Goal: Task Accomplishment & Management: Manage account settings

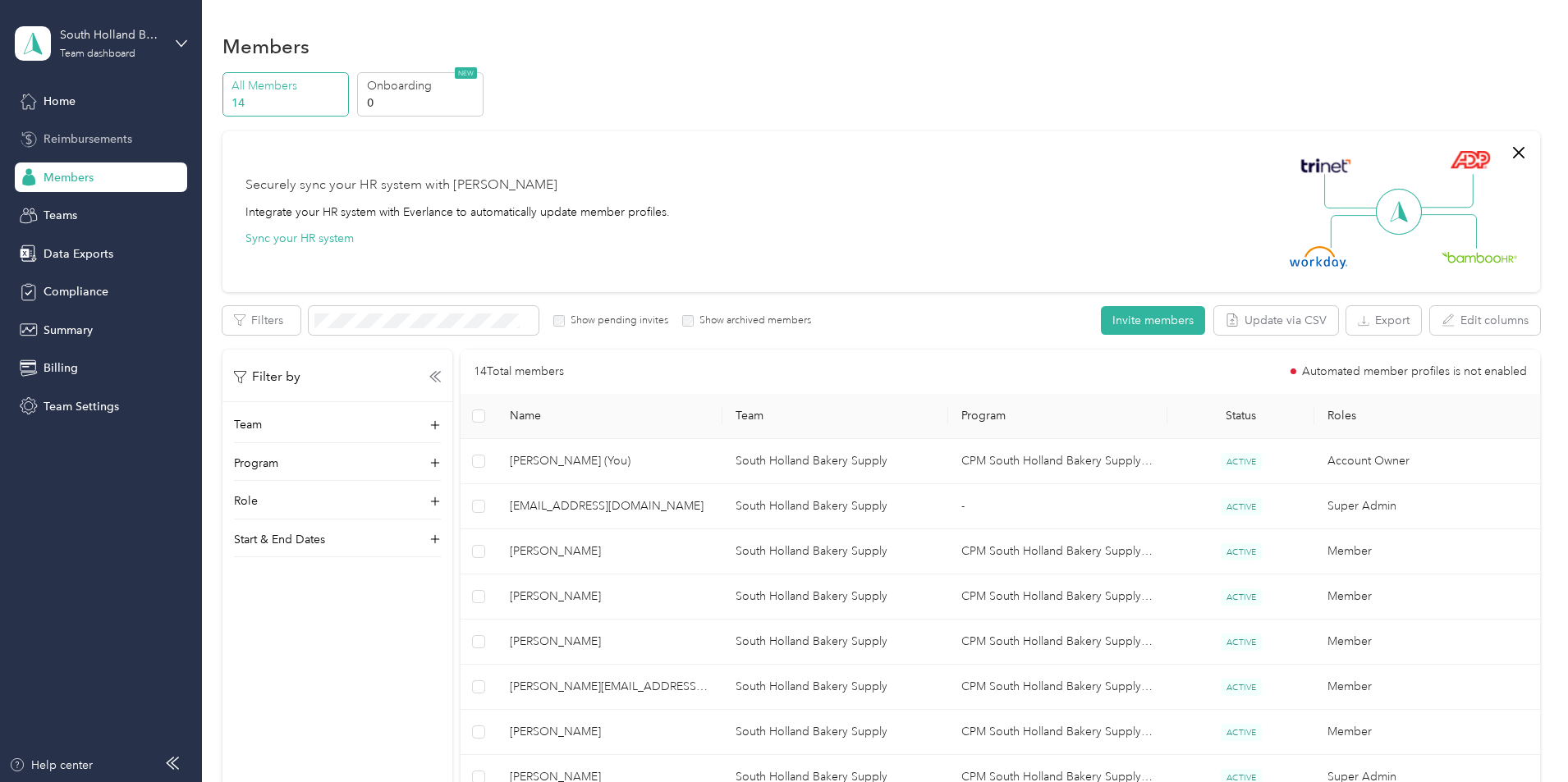
scroll to position [246, 0]
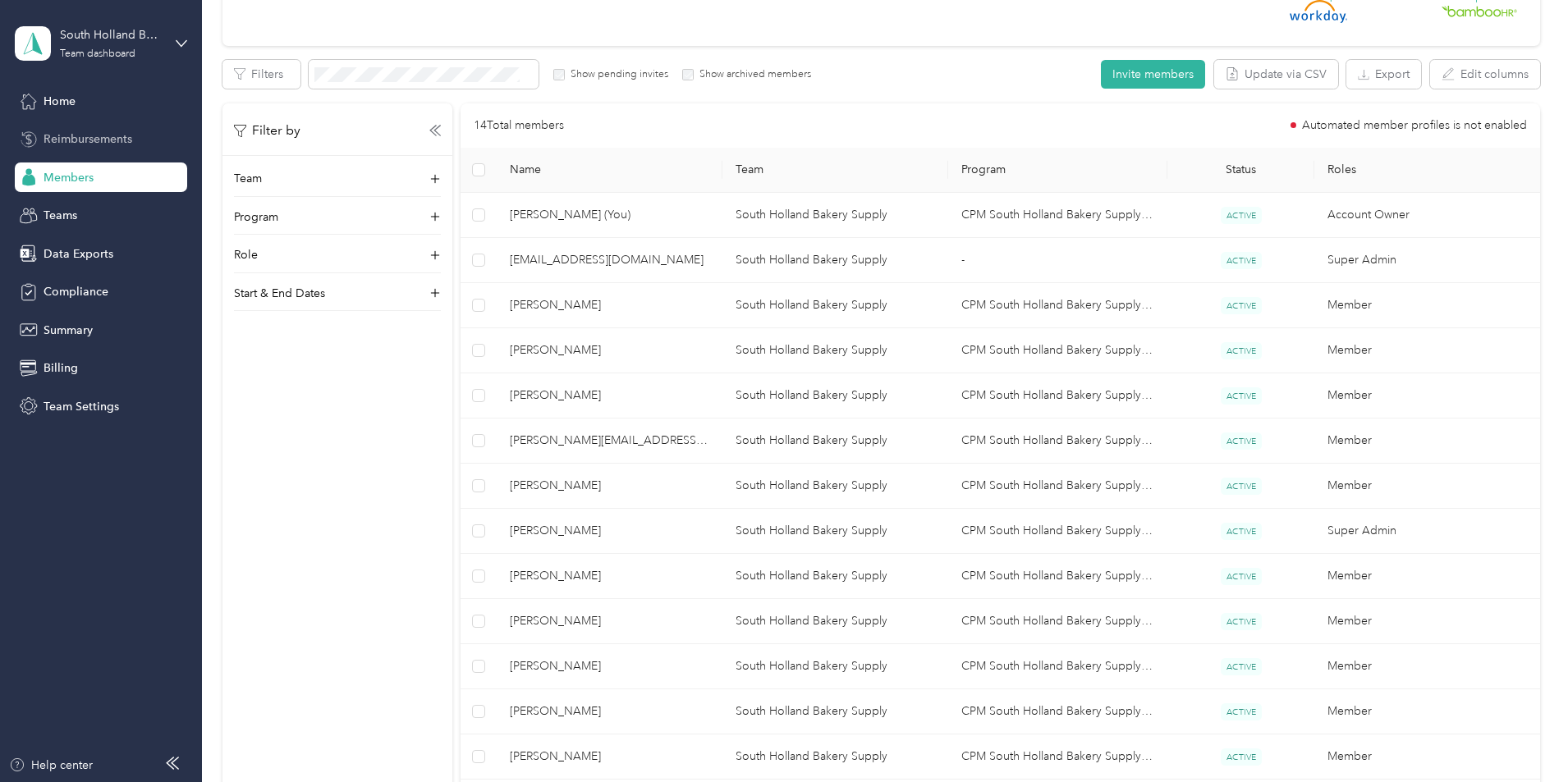
click at [138, 144] on div "Reimbursements" at bounding box center [101, 140] width 173 height 30
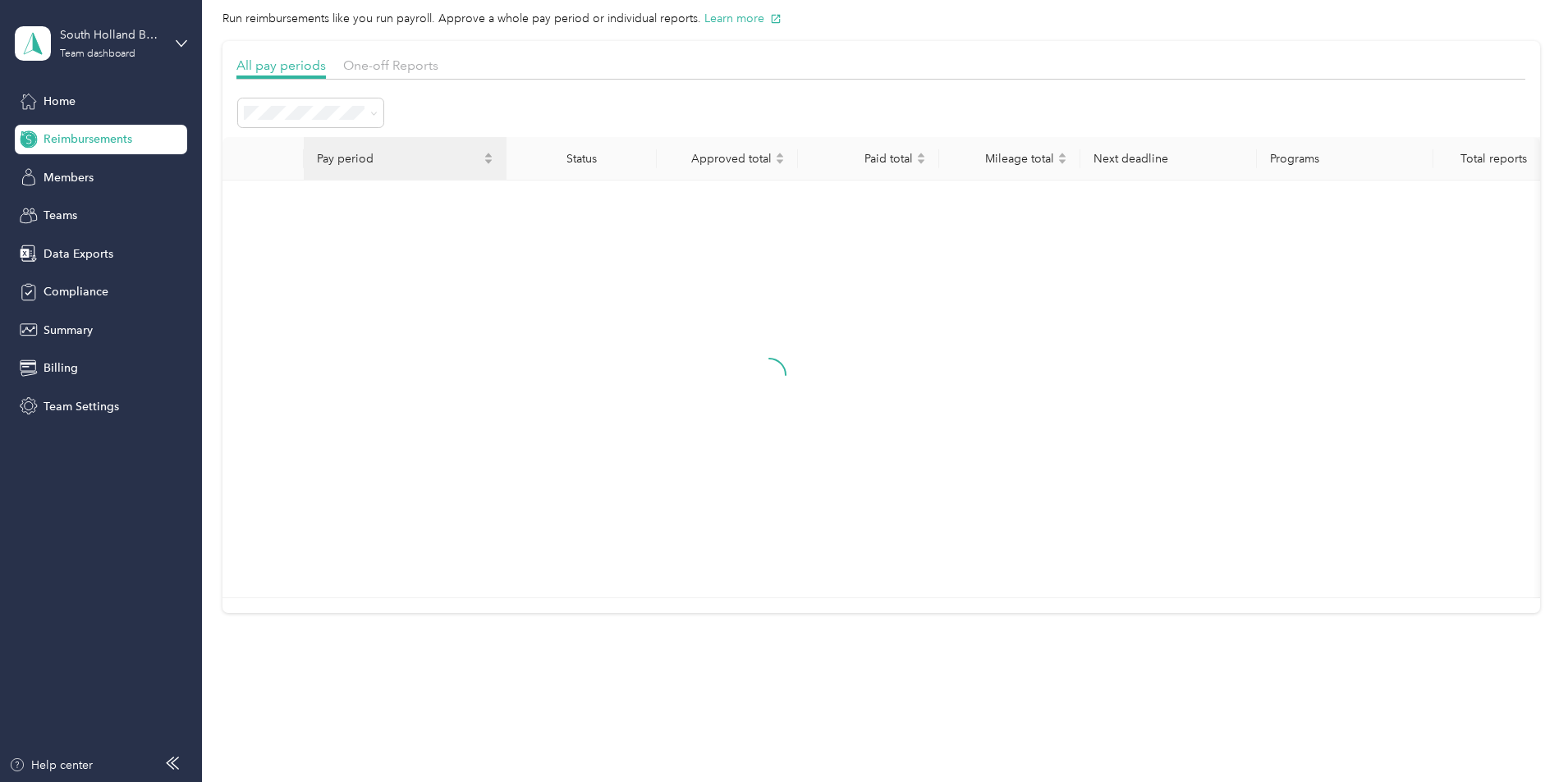
scroll to position [146, 0]
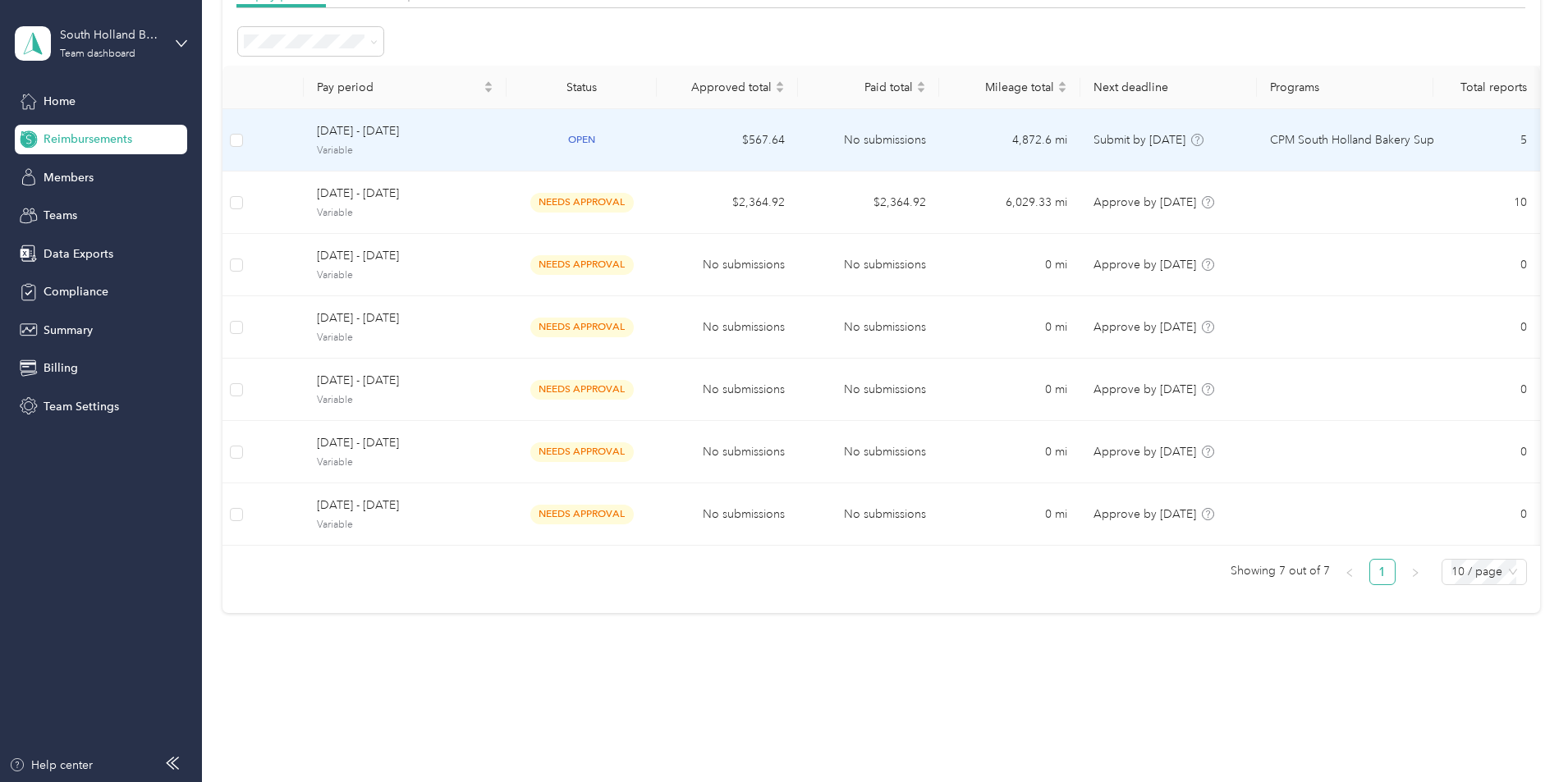
click at [487, 124] on span "[DATE] - [DATE]" at bounding box center [404, 131] width 176 height 18
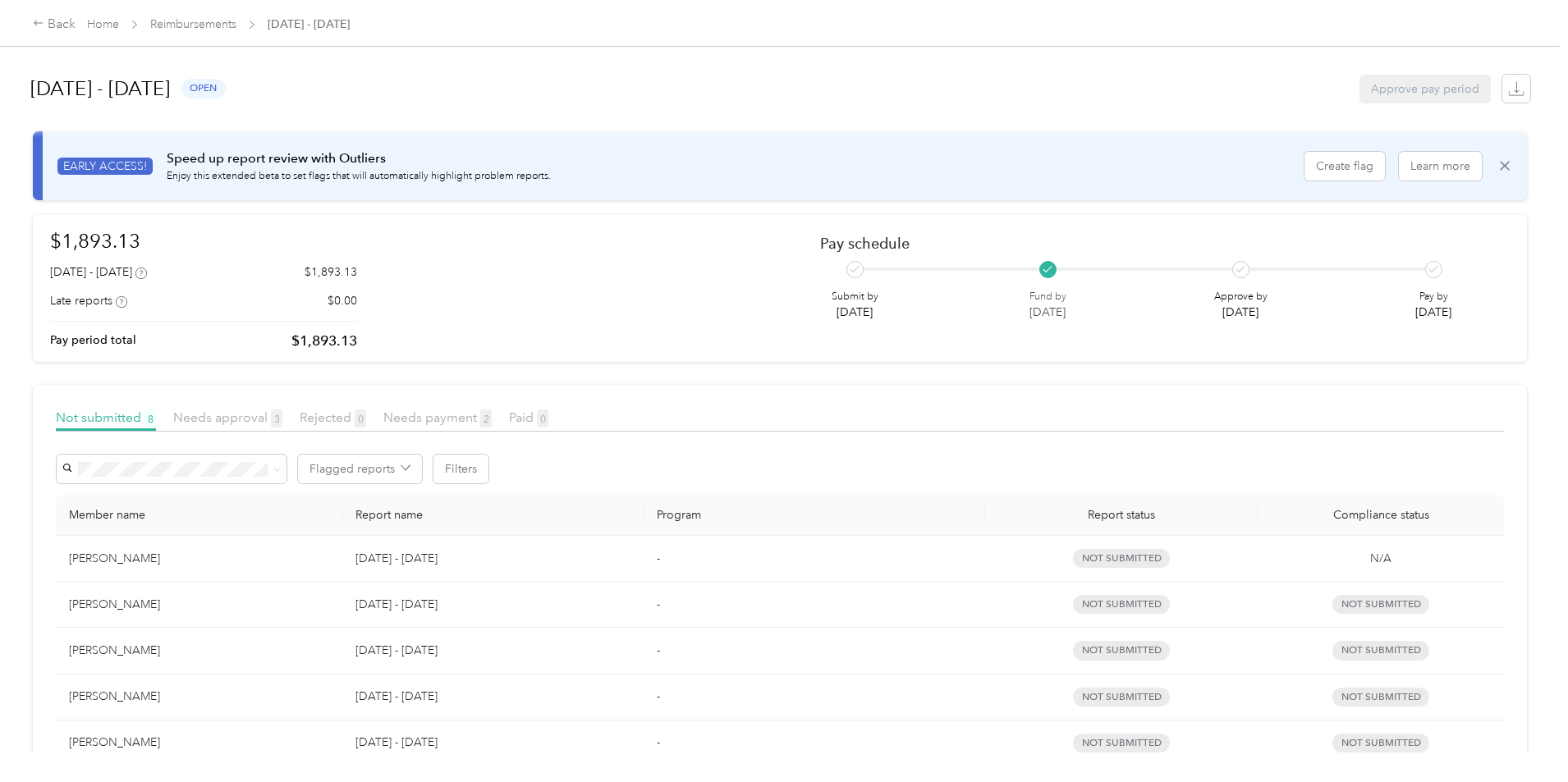
click at [283, 426] on div "Needs approval 3" at bounding box center [228, 418] width 109 height 21
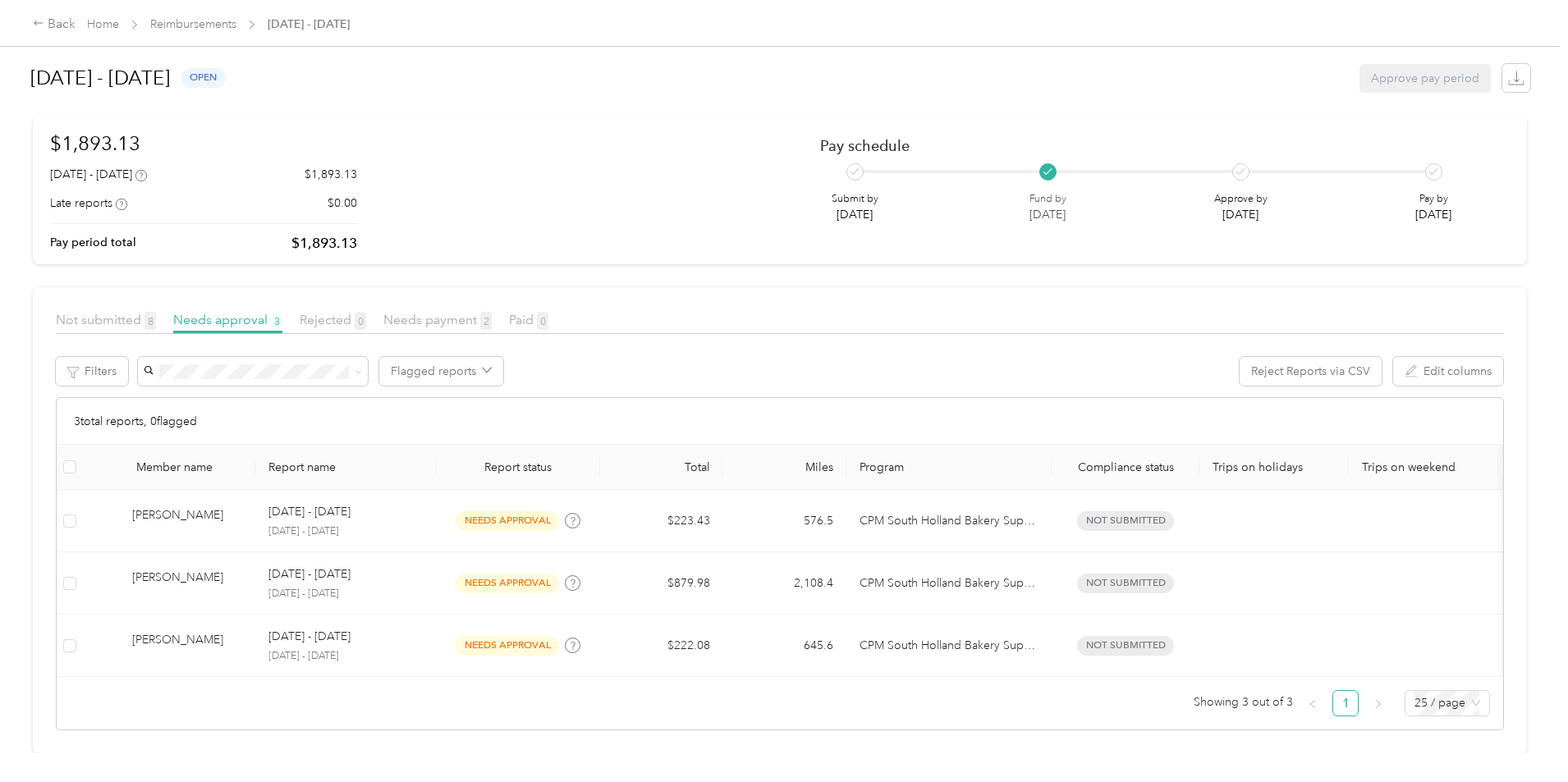
scroll to position [122, 0]
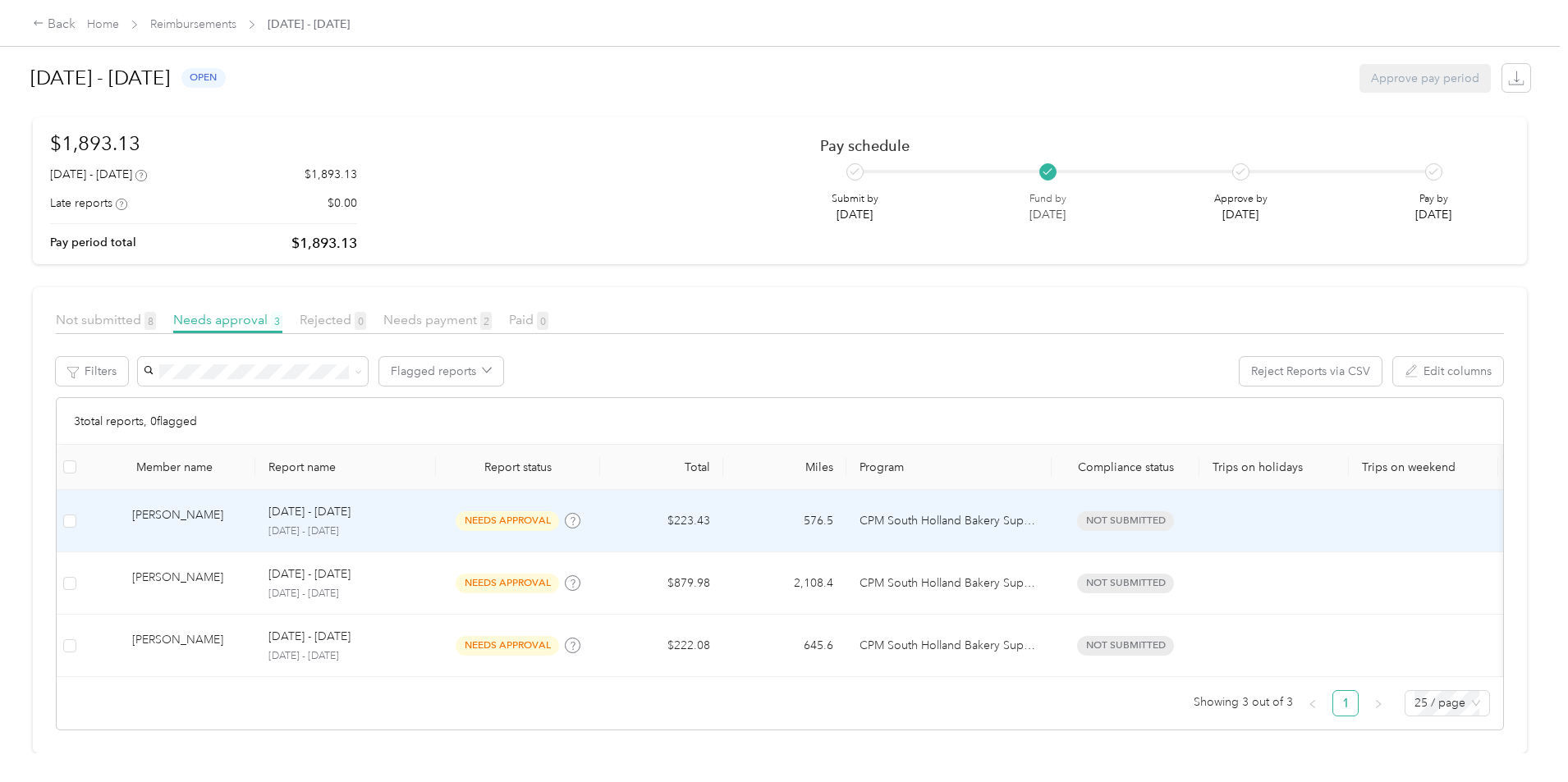
click at [255, 513] on td "[PERSON_NAME]" at bounding box center [169, 521] width 173 height 62
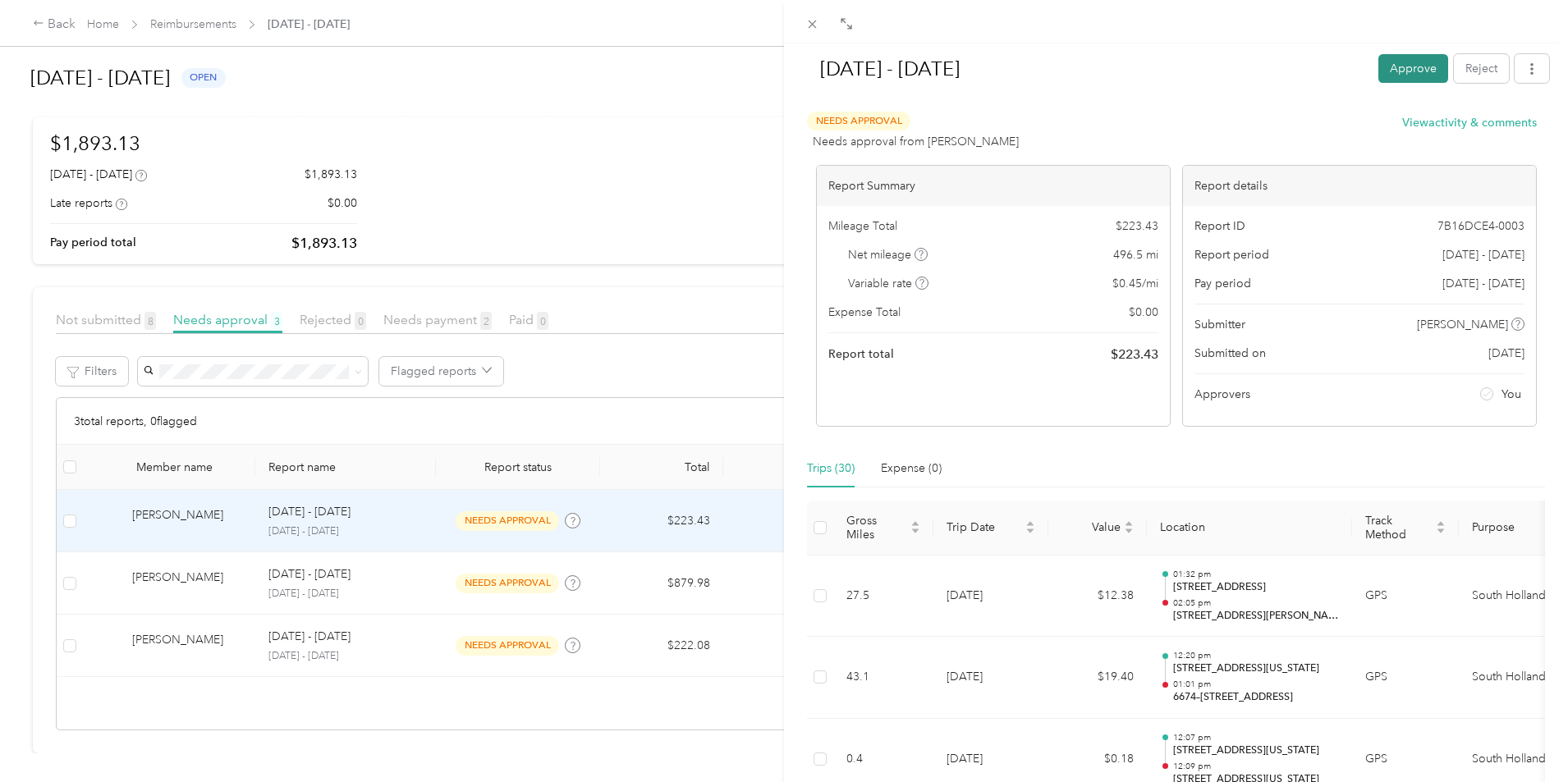
click at [1394, 77] on button "Approve" at bounding box center [1413, 69] width 69 height 29
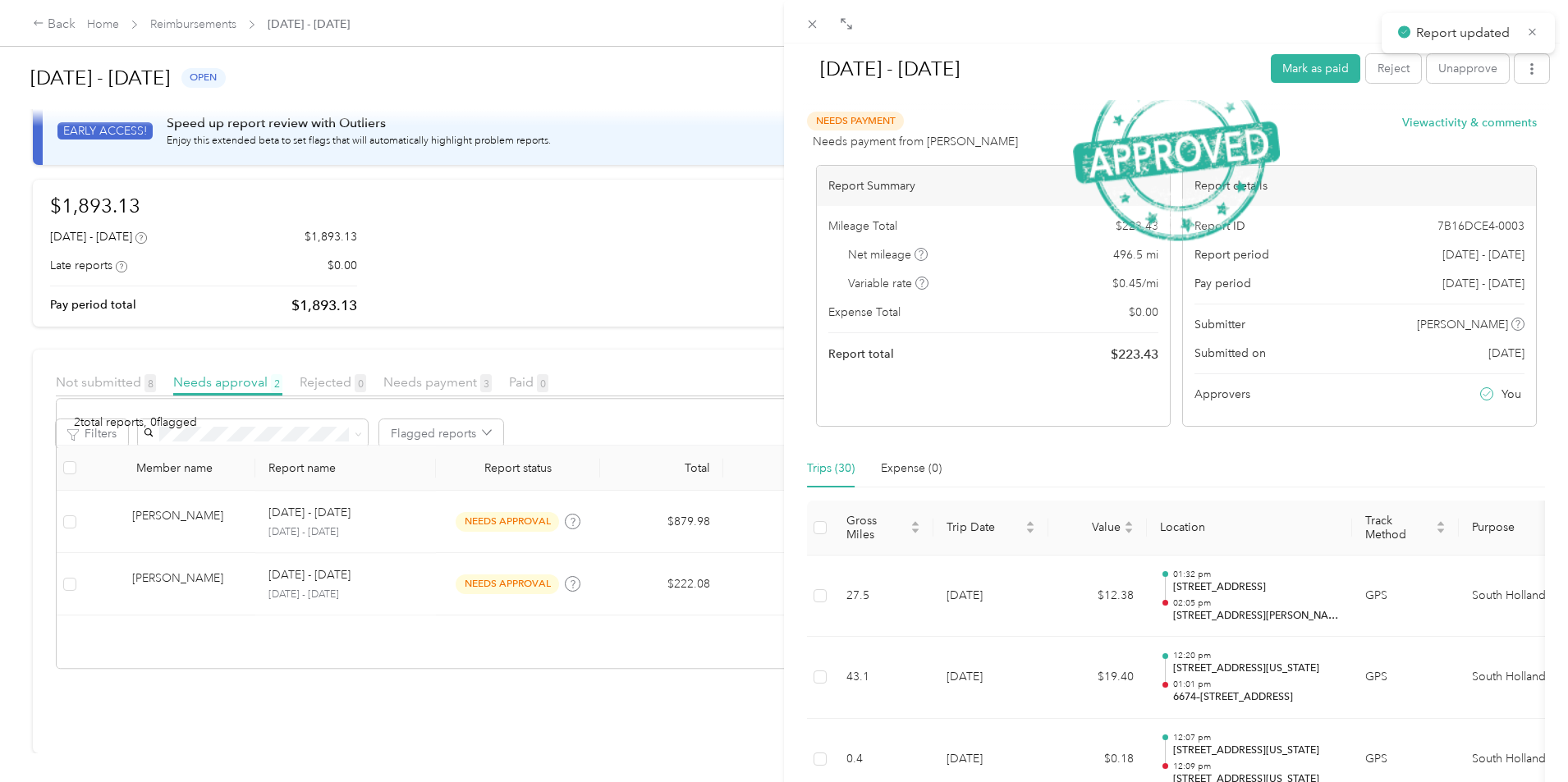
scroll to position [60, 0]
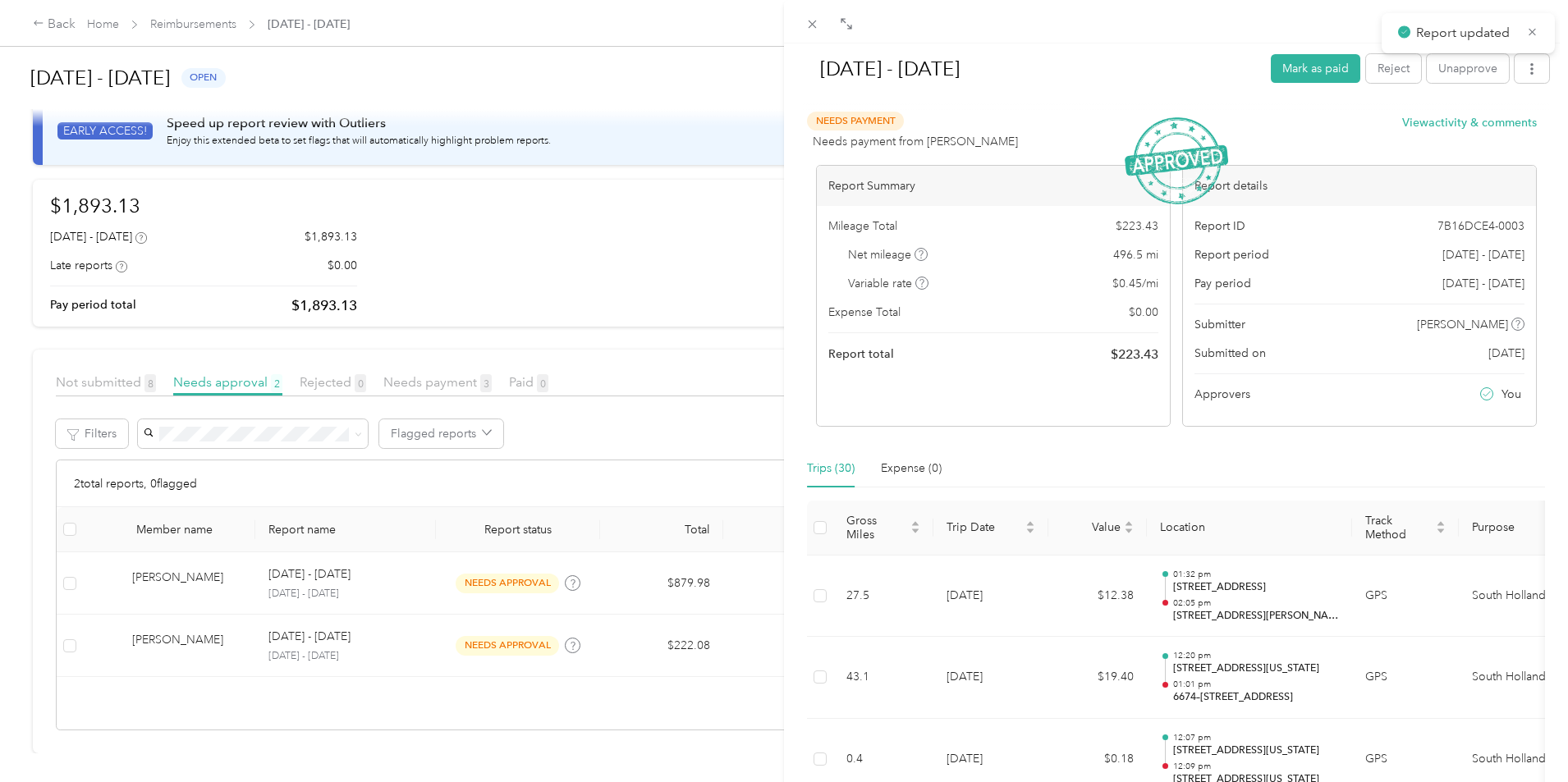
click at [427, 550] on div "[DATE] - [DATE] Mark as paid Reject Unapprove Needs Payment Needs payment from …" at bounding box center [784, 391] width 1568 height 782
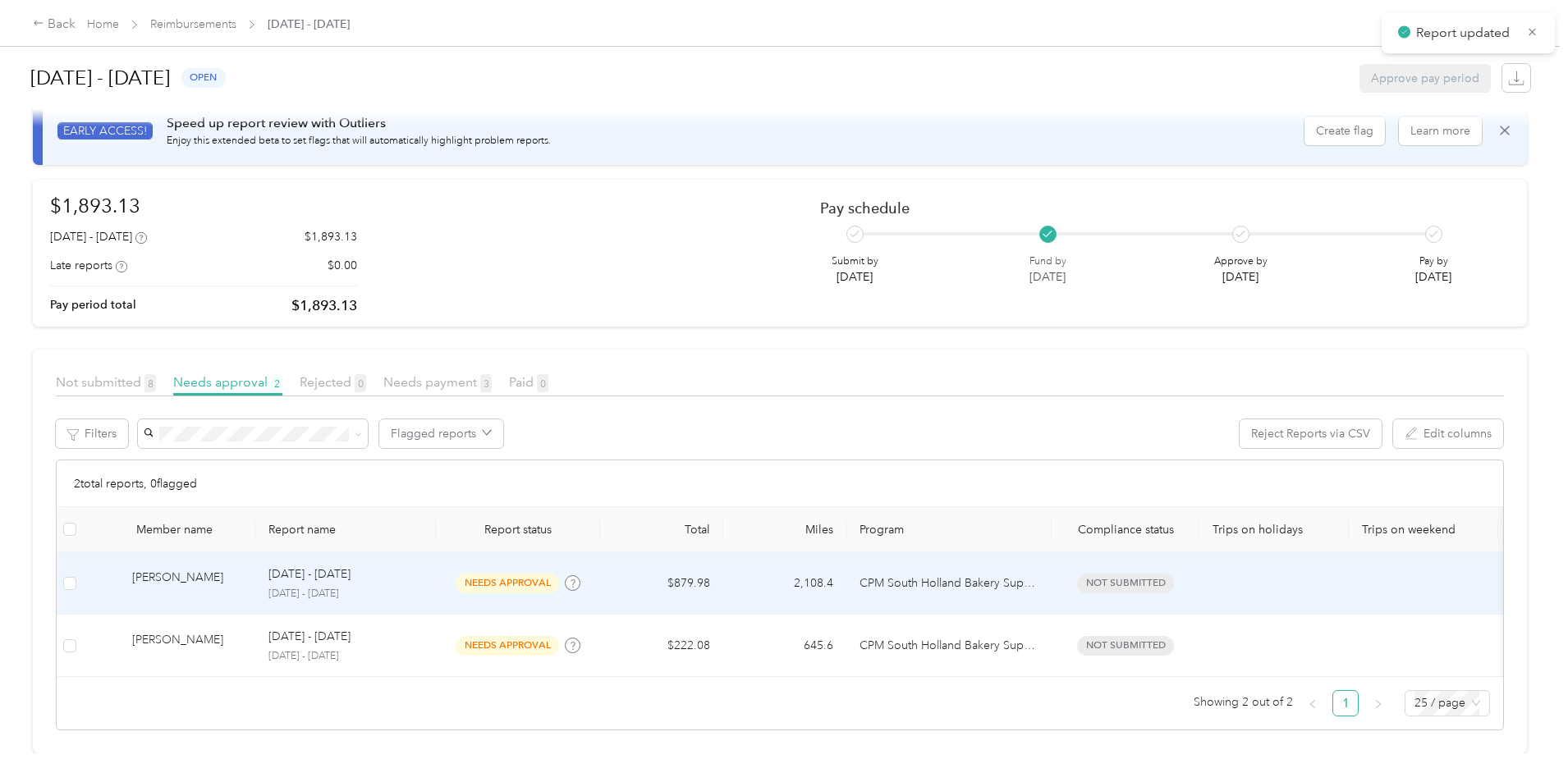
click at [350, 565] on p "[DATE] - [DATE]" at bounding box center [309, 575] width 82 height 18
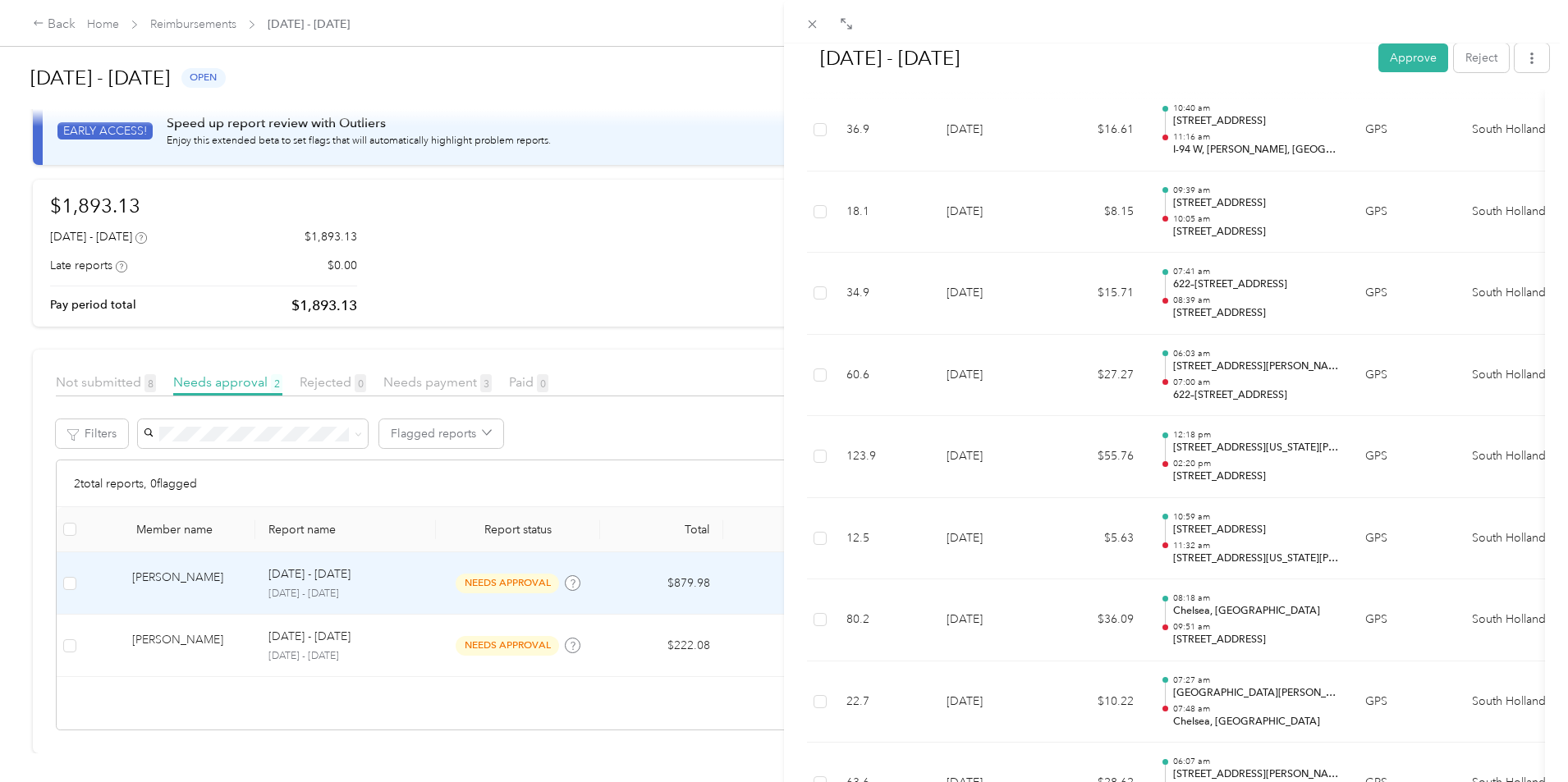
scroll to position [1477, 0]
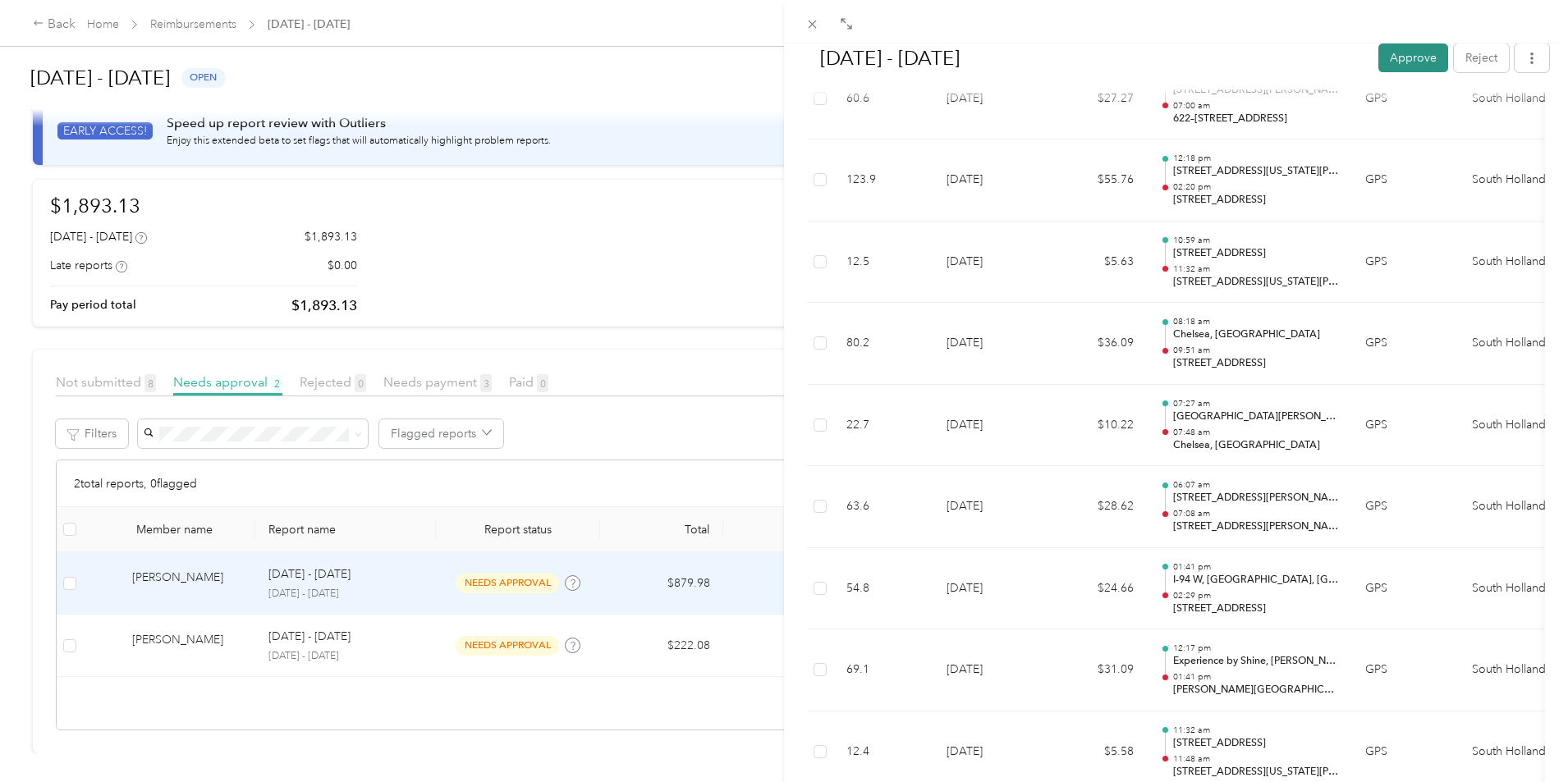
click at [1378, 56] on button "Approve" at bounding box center [1413, 58] width 69 height 29
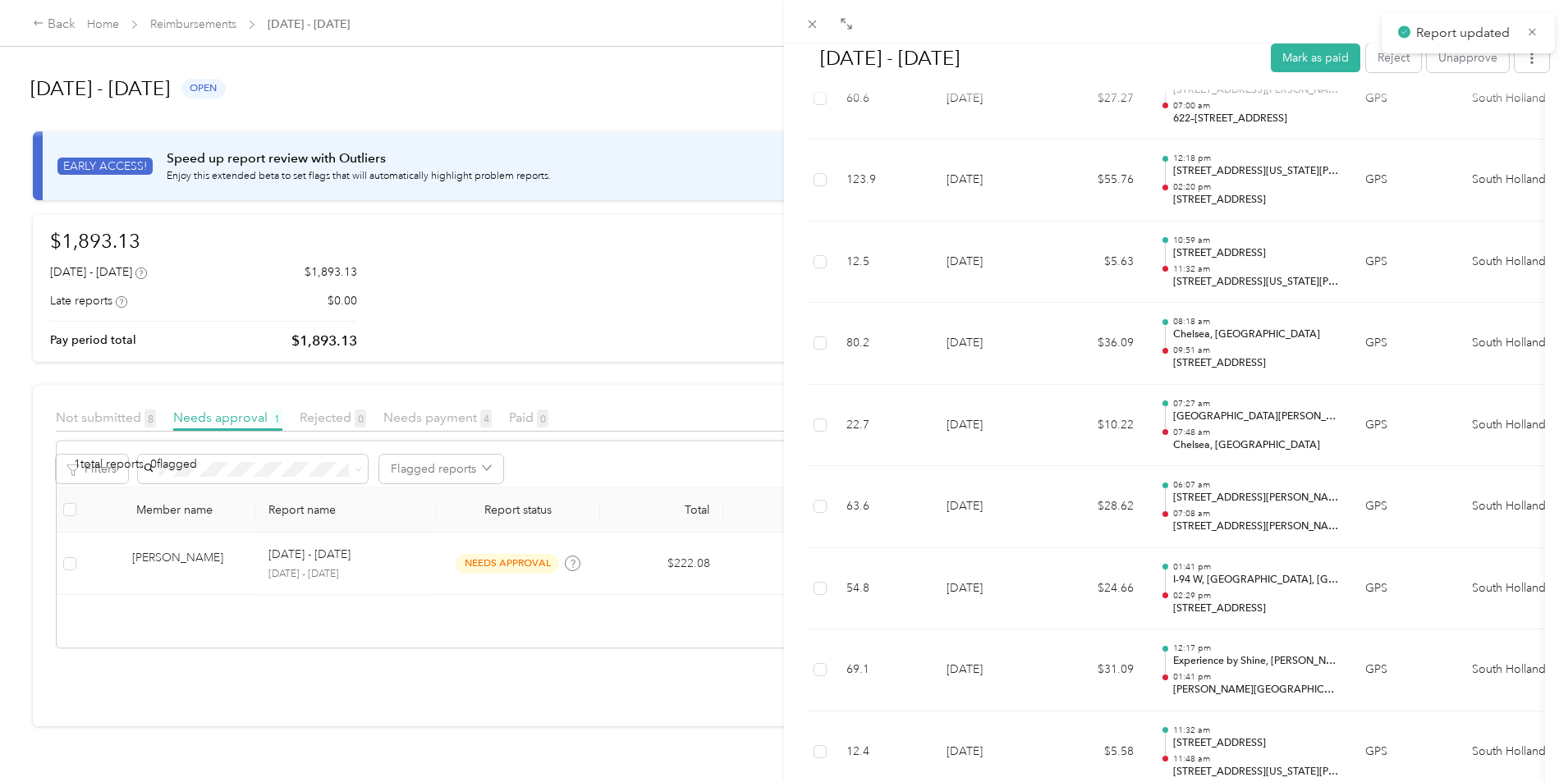
scroll to position [0, 0]
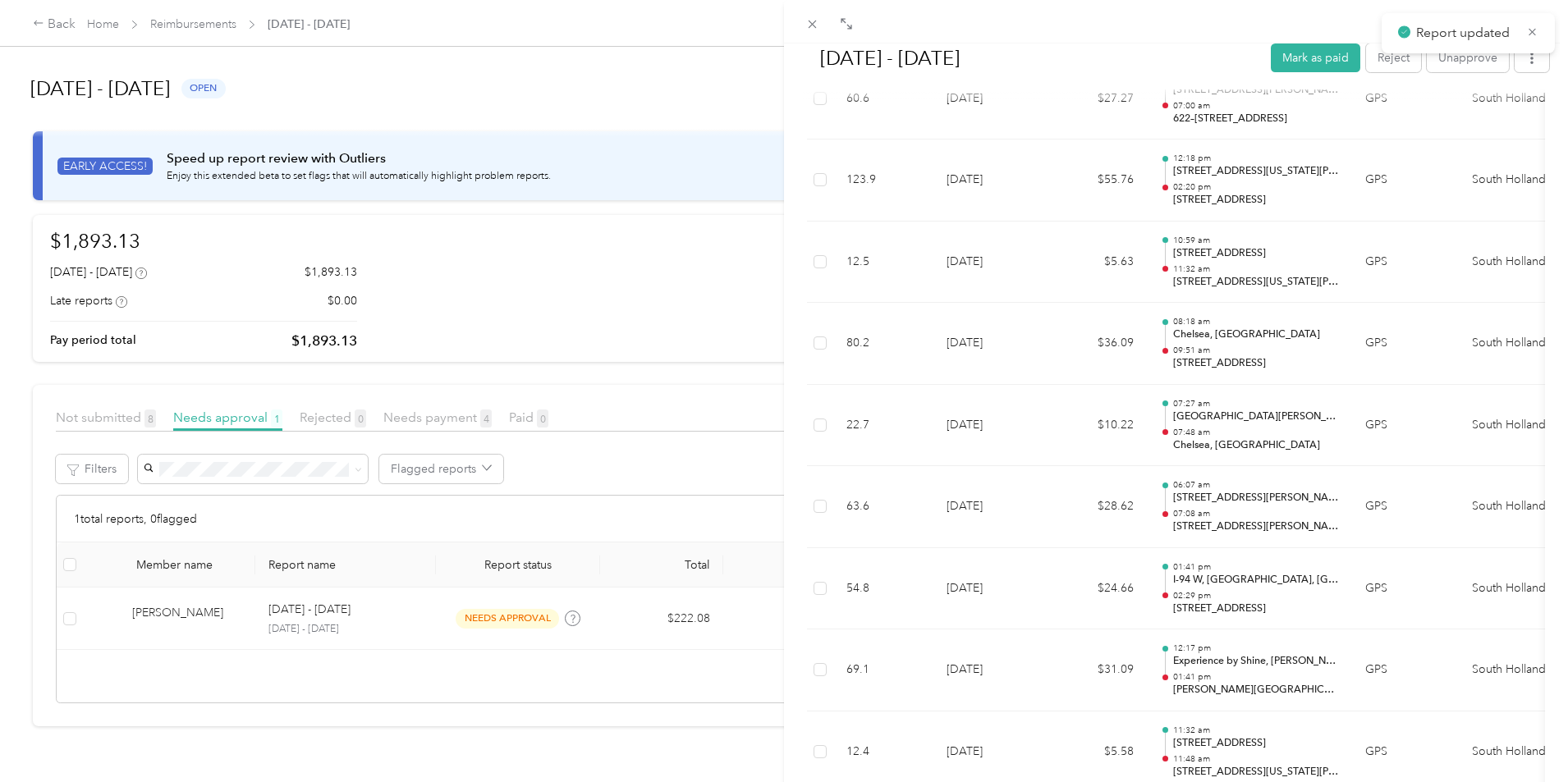
click at [506, 637] on div "[DATE] - [DATE] Mark as paid Reject Unapprove Needs Payment Needs payment from …" at bounding box center [784, 391] width 1568 height 782
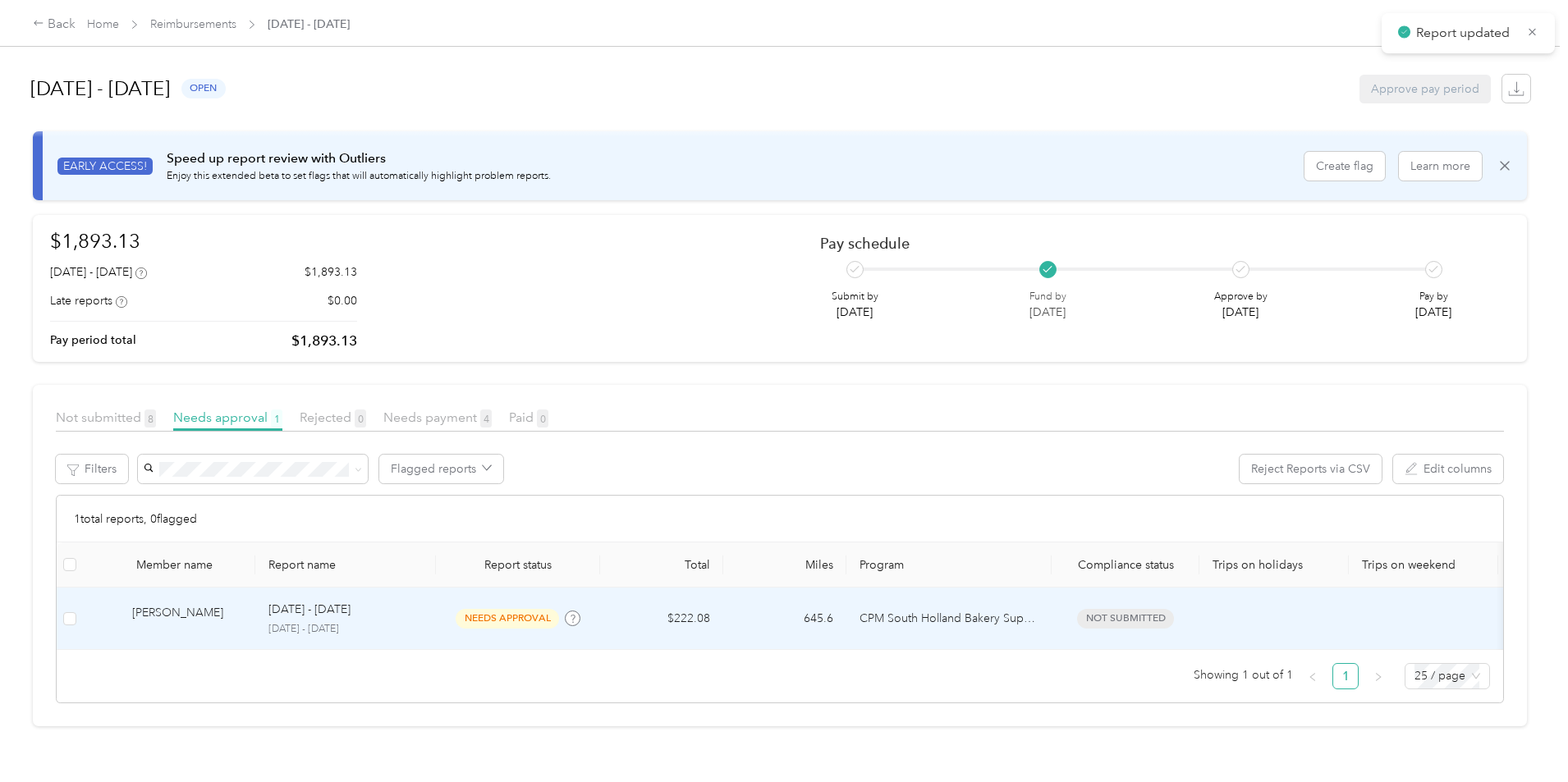
click at [422, 622] on p "[DATE] - [DATE]" at bounding box center [346, 630] width 155 height 15
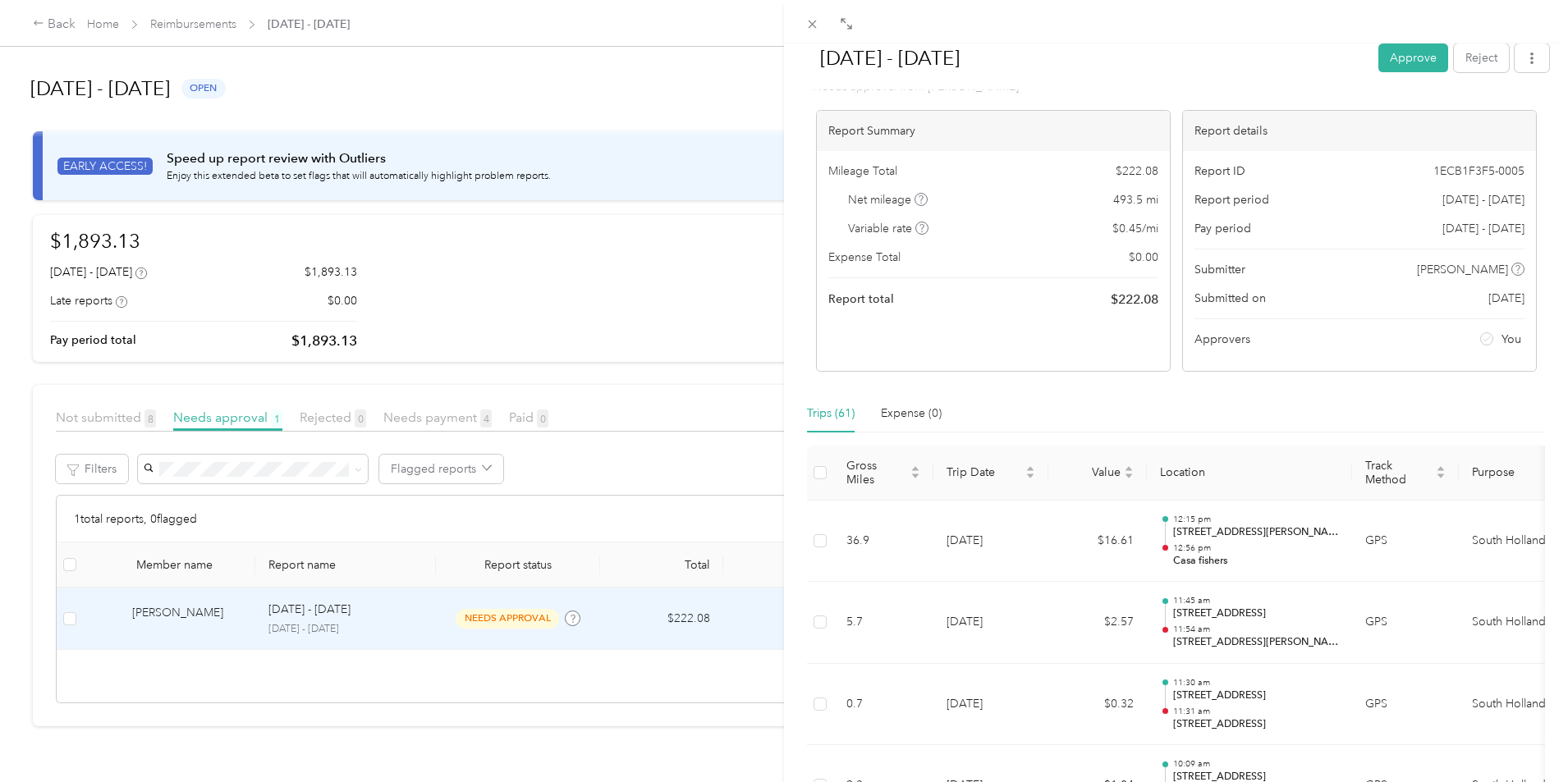
scroll to position [82, 0]
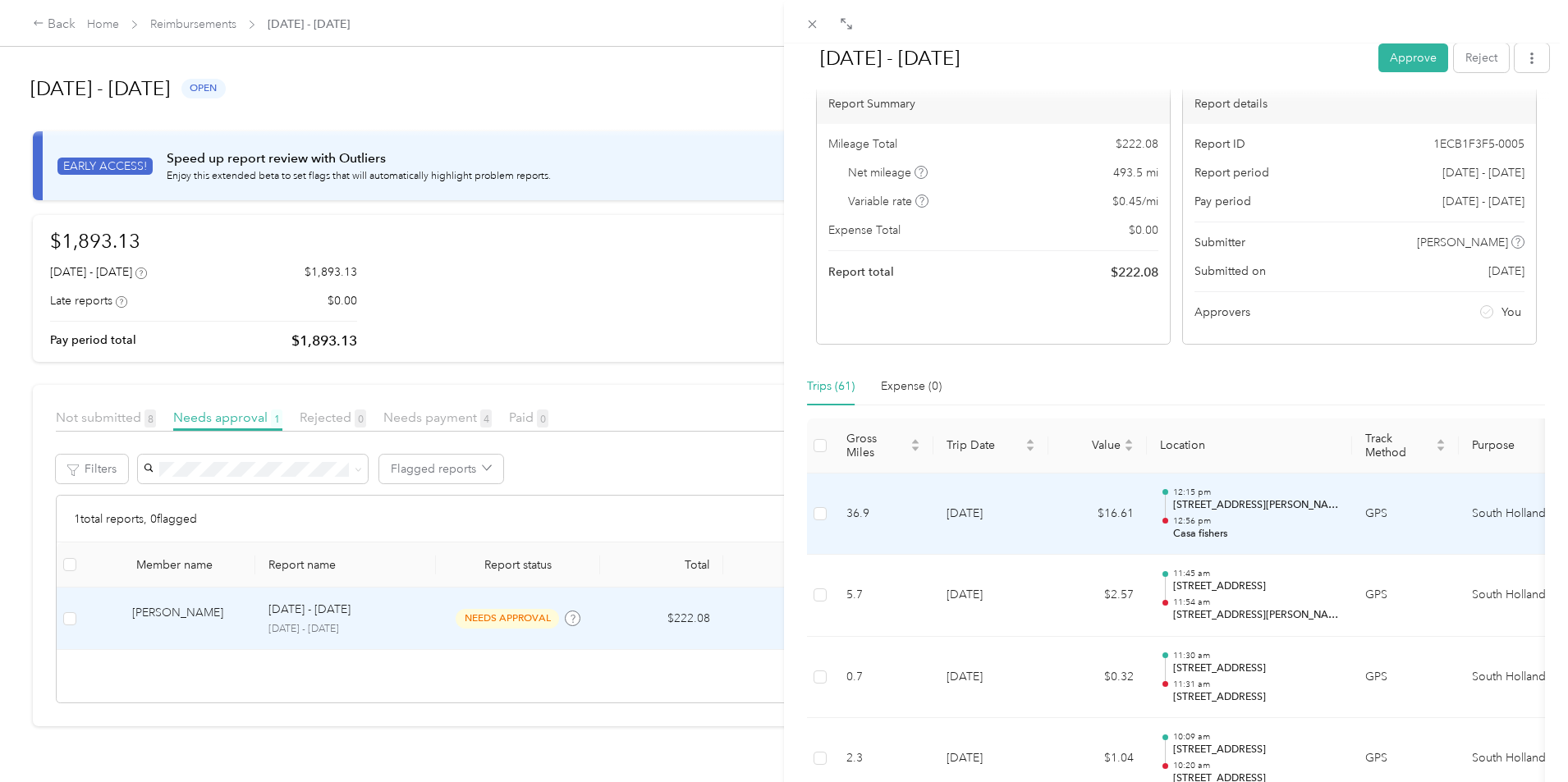
click at [1056, 516] on td "$16.61" at bounding box center [1097, 514] width 98 height 82
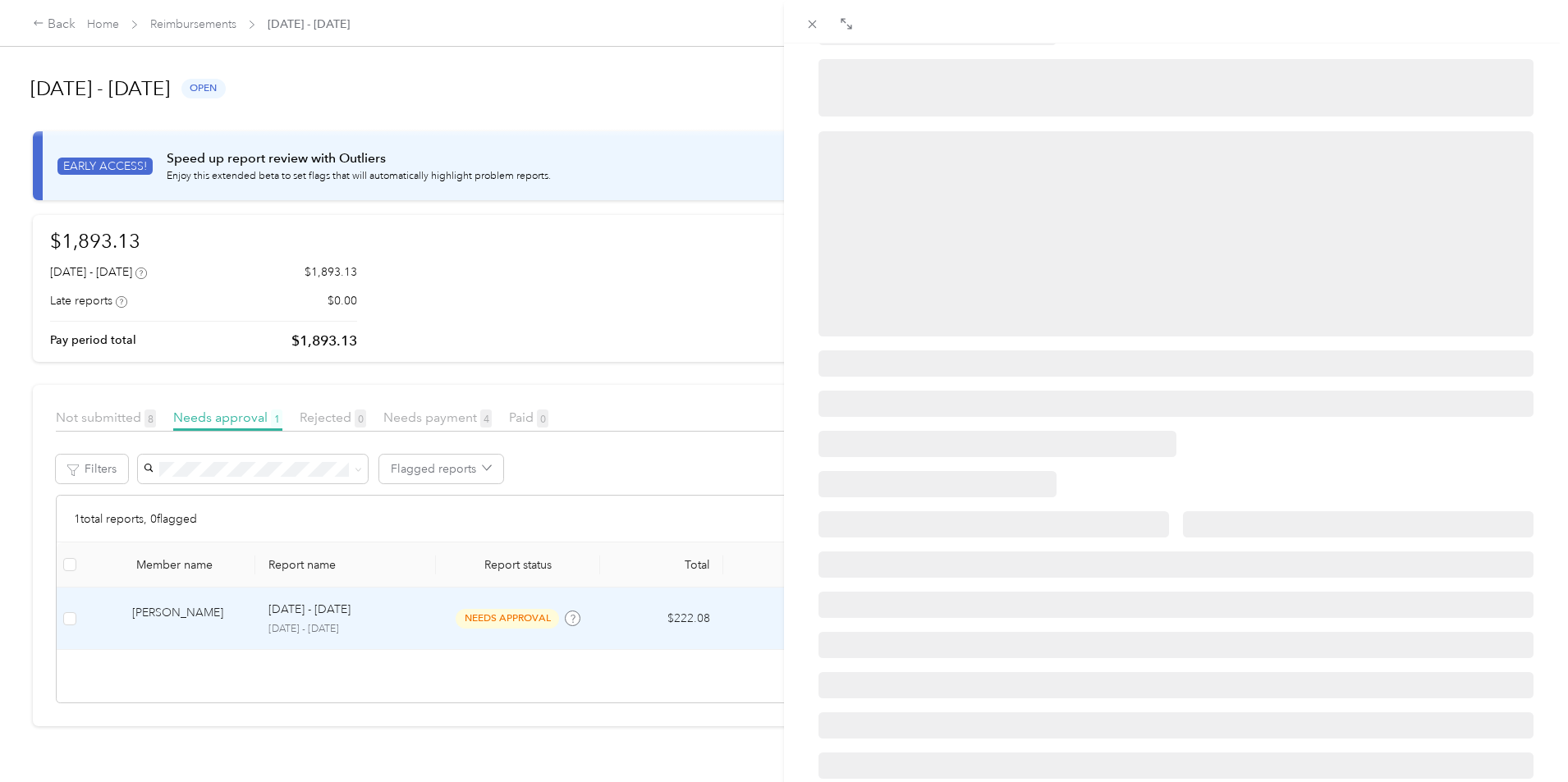
scroll to position [0, 0]
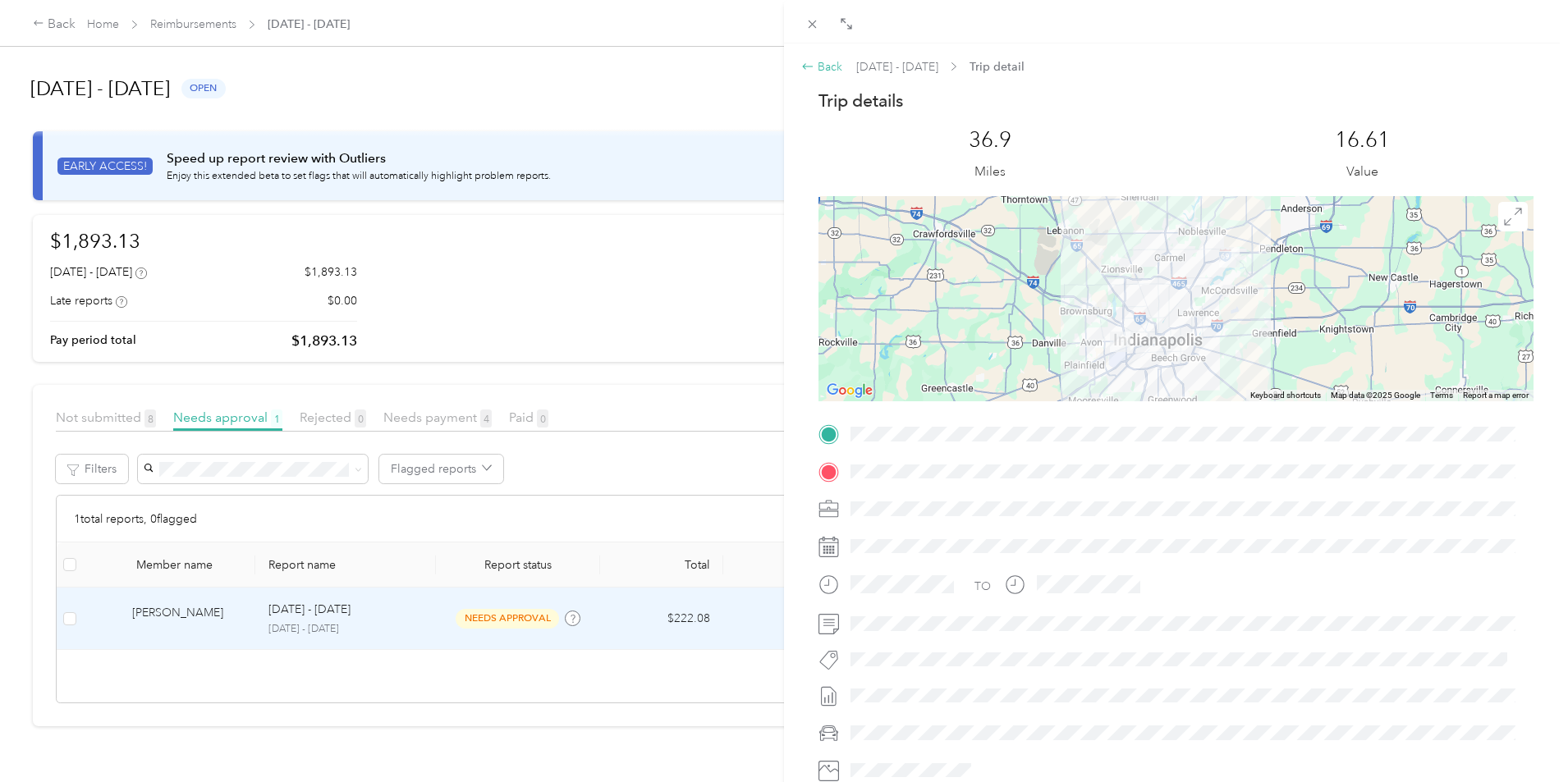
click at [817, 66] on div "Back" at bounding box center [822, 67] width 41 height 17
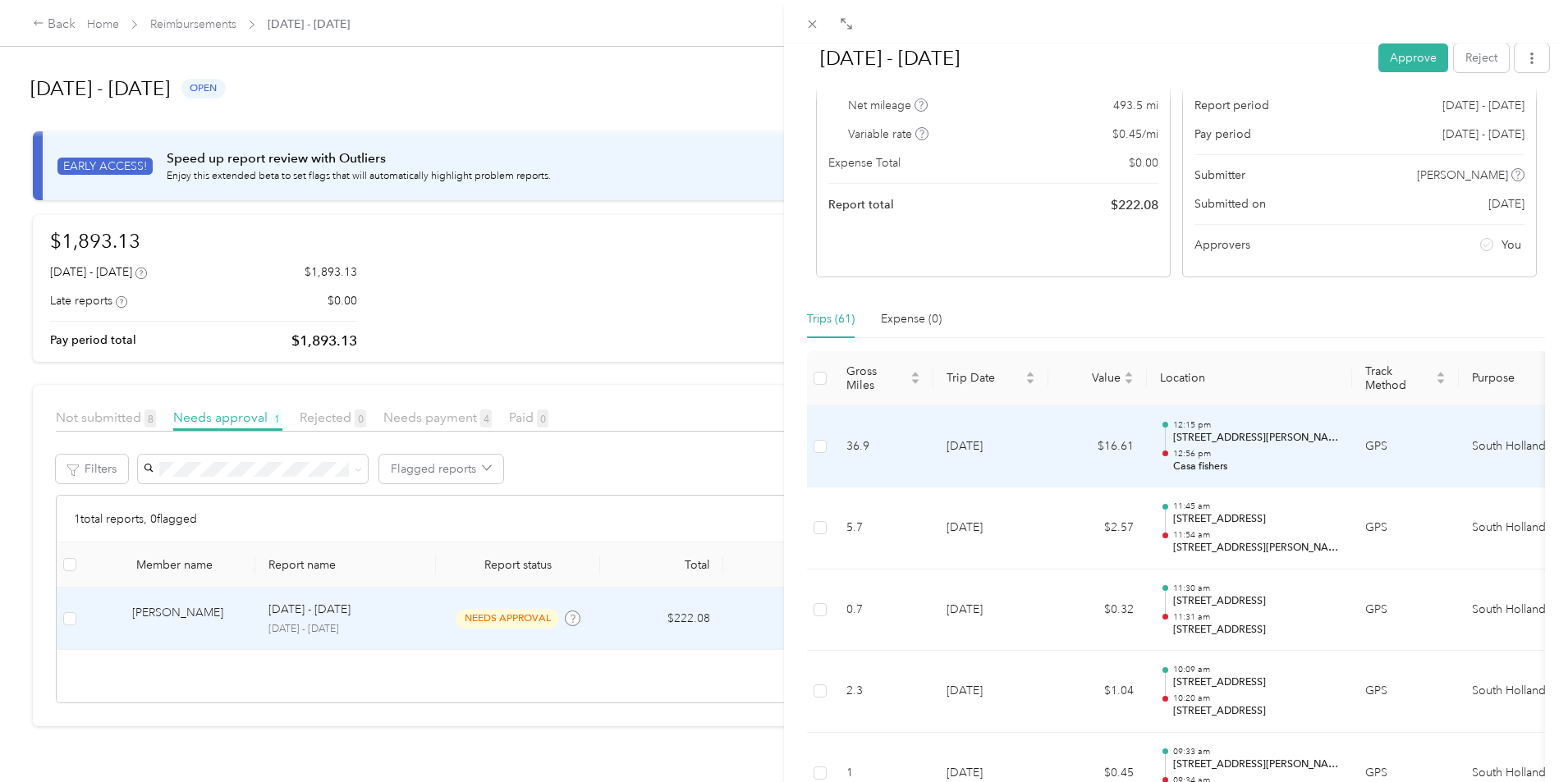
scroll to position [177, 0]
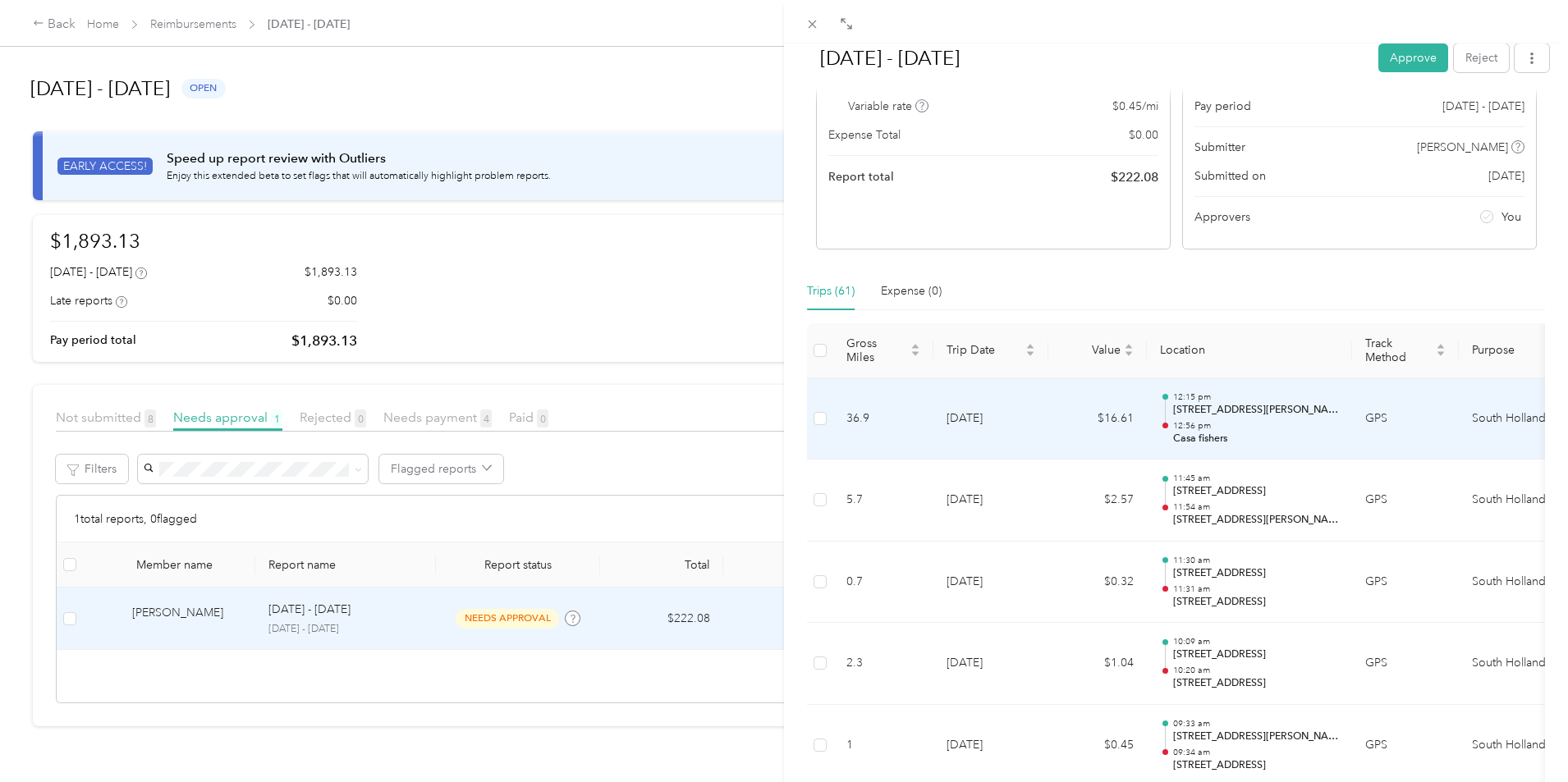
click at [1060, 411] on td "$16.61" at bounding box center [1097, 419] width 98 height 82
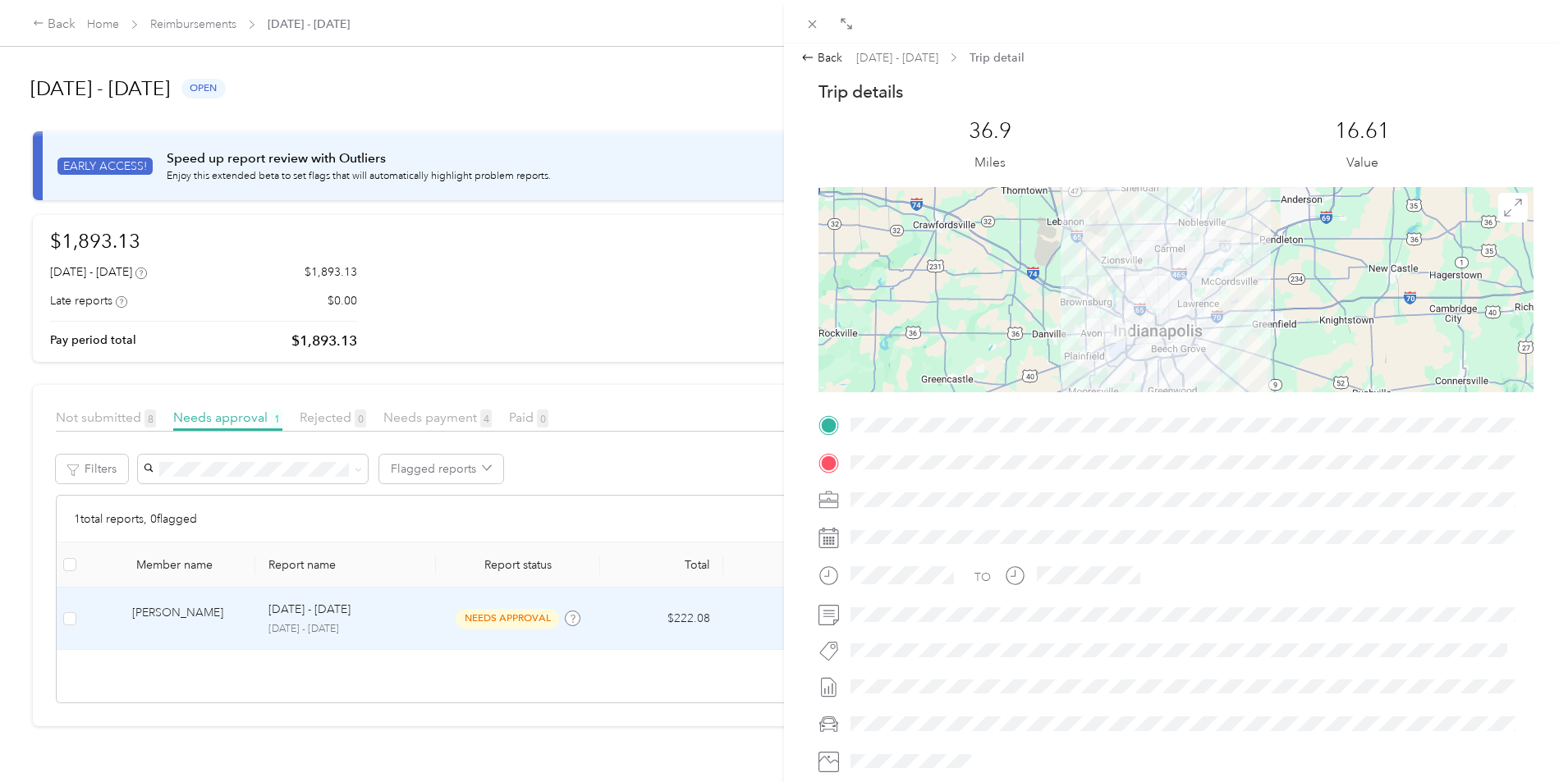
scroll to position [0, 0]
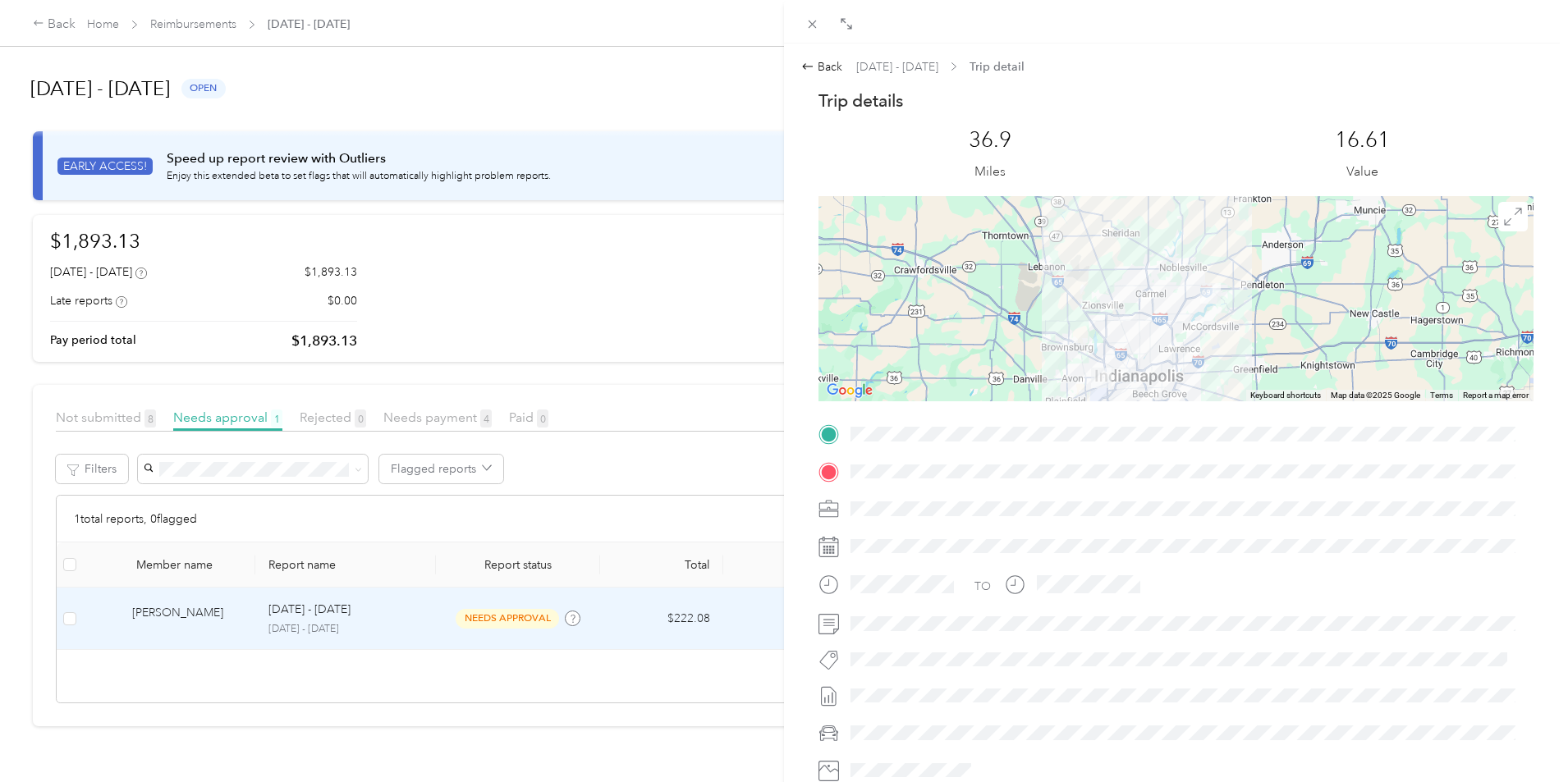
drag, startPoint x: 1224, startPoint y: 281, endPoint x: 1194, endPoint y: 326, distance: 54.1
click at [1195, 326] on div at bounding box center [1175, 298] width 715 height 205
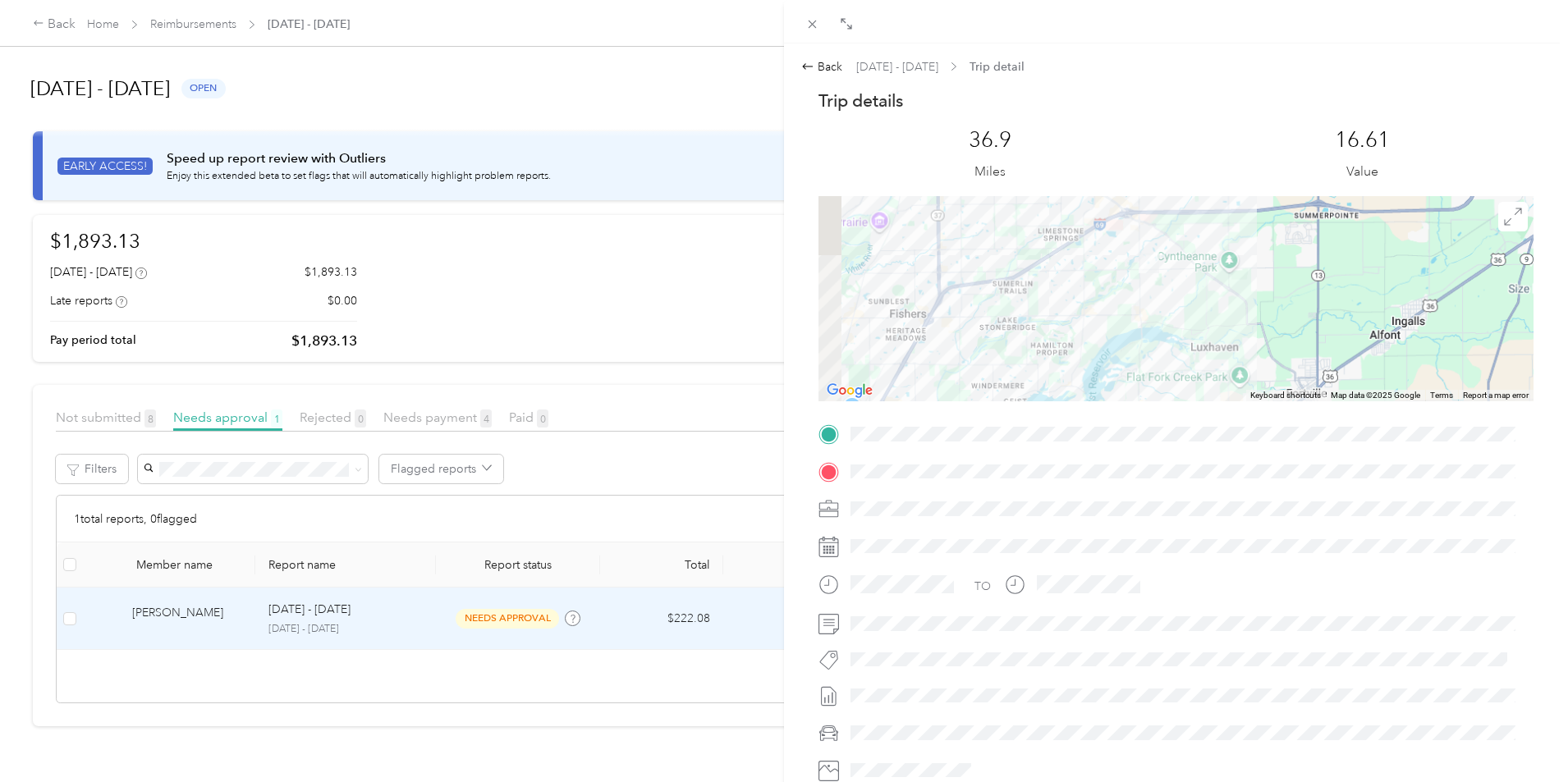
drag, startPoint x: 1118, startPoint y: 294, endPoint x: 1179, endPoint y: 363, distance: 92.1
click at [1179, 363] on div at bounding box center [1175, 298] width 715 height 205
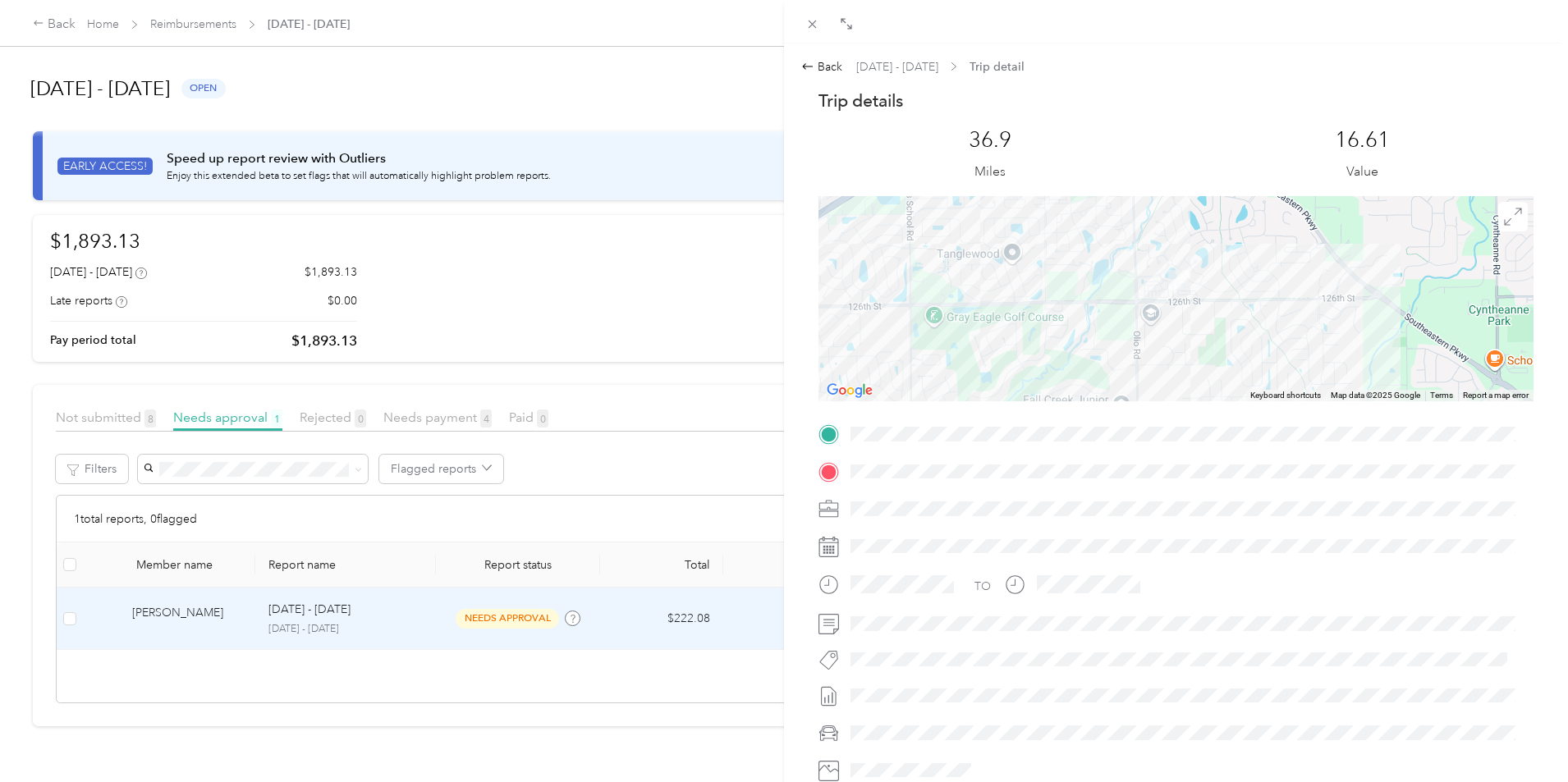
drag, startPoint x: 1164, startPoint y: 281, endPoint x: 1194, endPoint y: 343, distance: 68.9
click at [1194, 343] on div at bounding box center [1175, 298] width 715 height 205
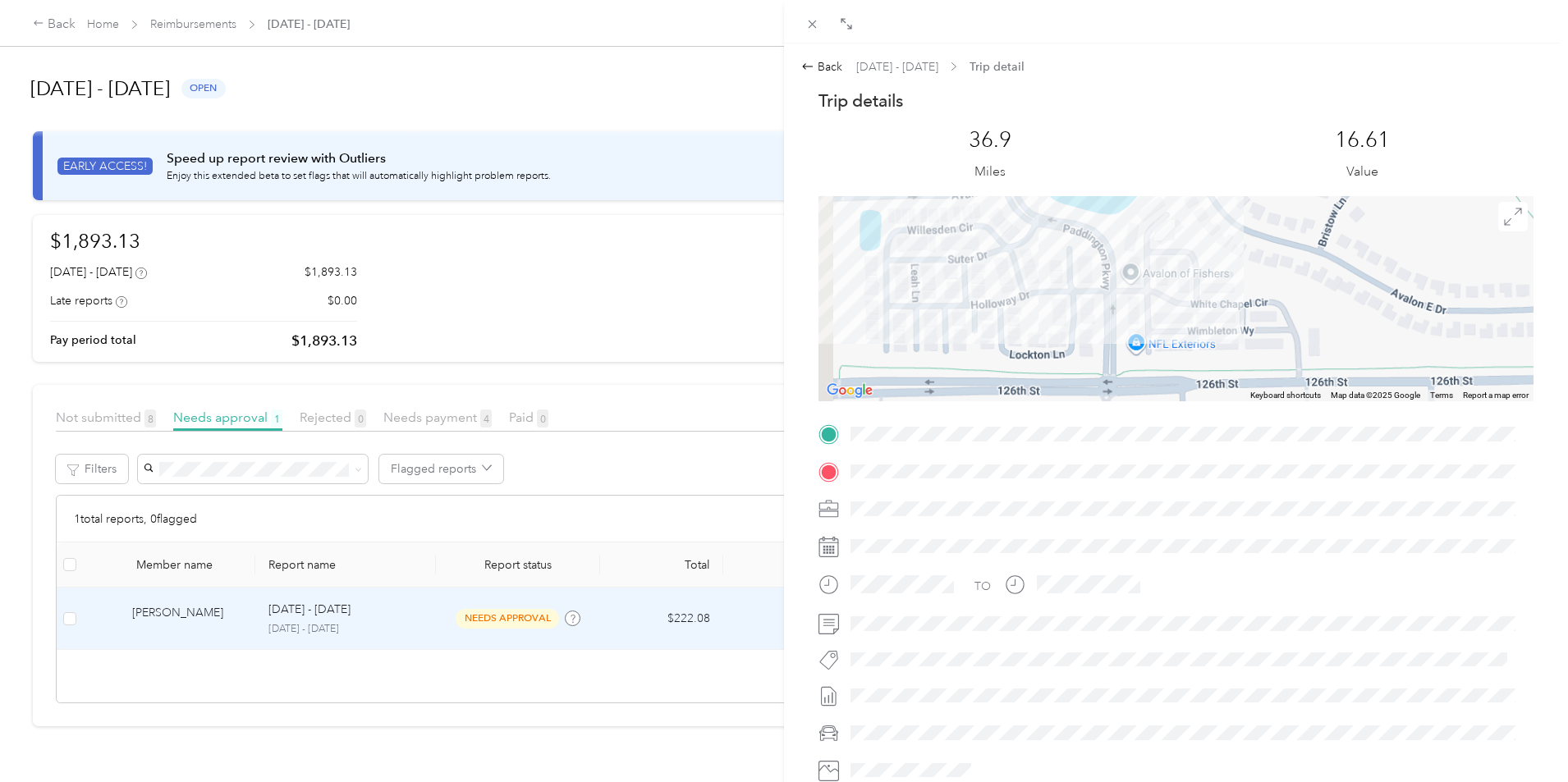
drag, startPoint x: 1169, startPoint y: 303, endPoint x: 1205, endPoint y: 375, distance: 80.5
click at [1205, 375] on div at bounding box center [1175, 298] width 715 height 205
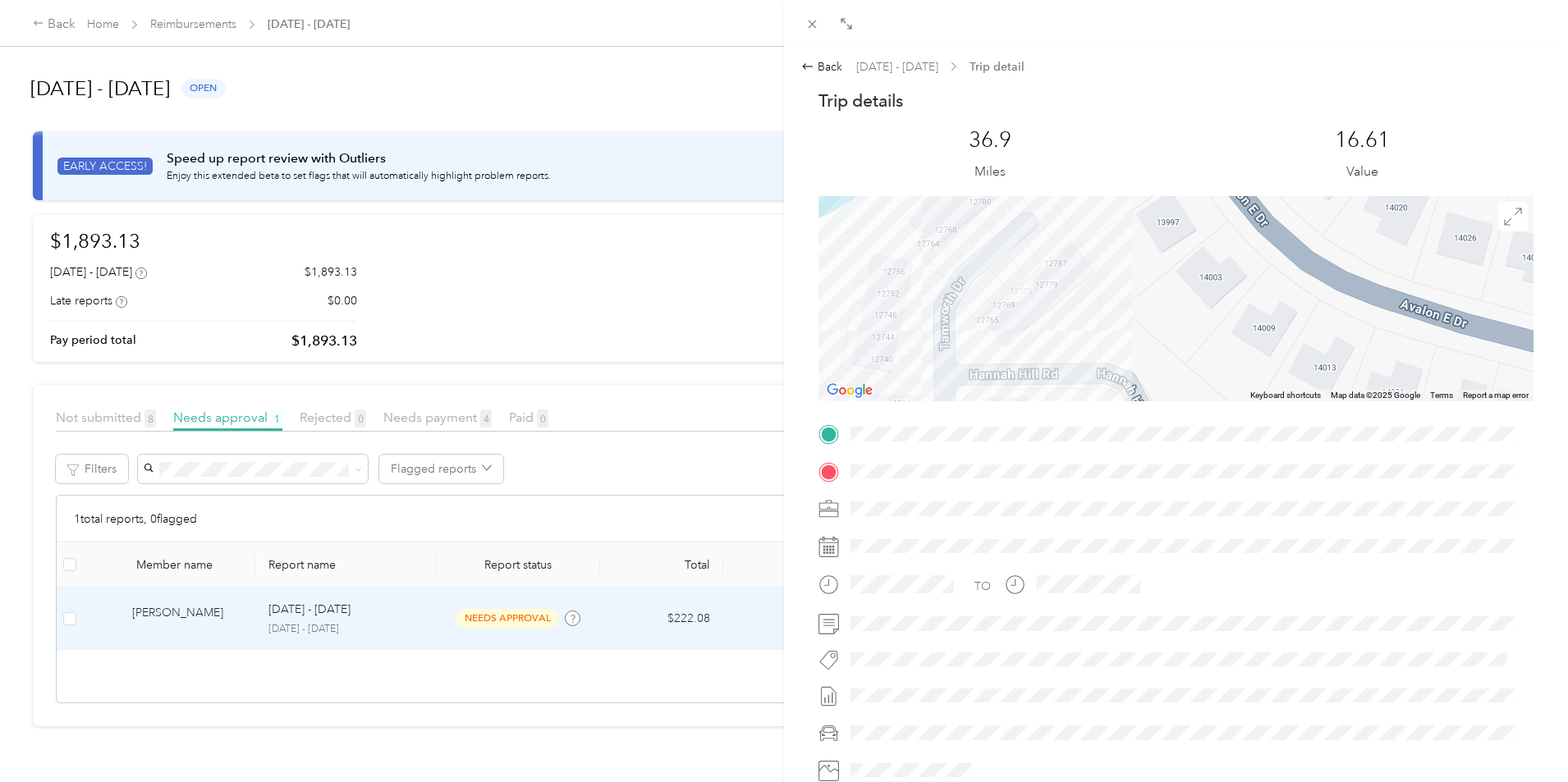
drag, startPoint x: 1208, startPoint y: 330, endPoint x: 1304, endPoint y: 335, distance: 96.1
click at [1302, 335] on div at bounding box center [1175, 298] width 715 height 205
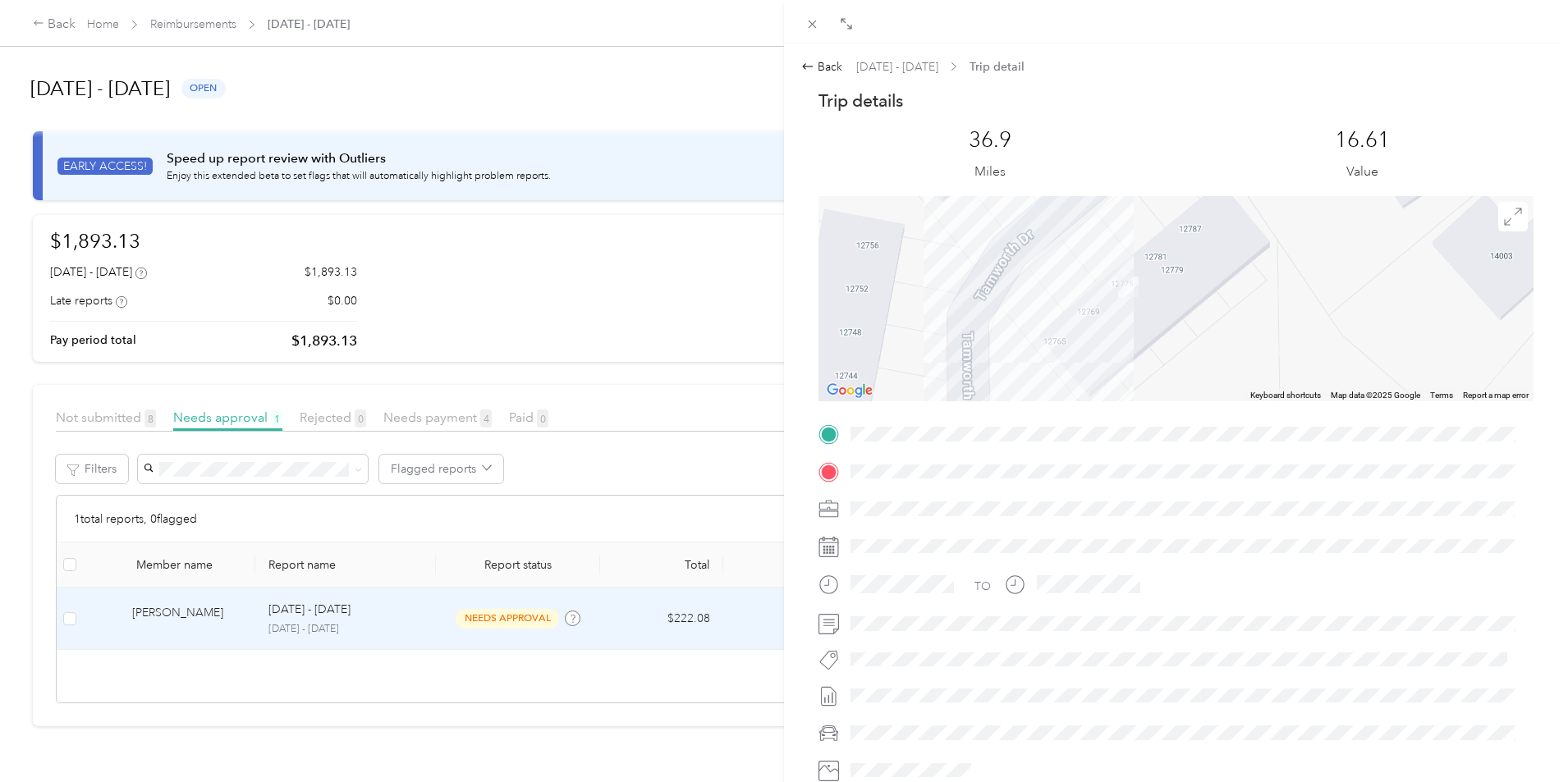
click at [1115, 307] on div at bounding box center [1175, 298] width 715 height 205
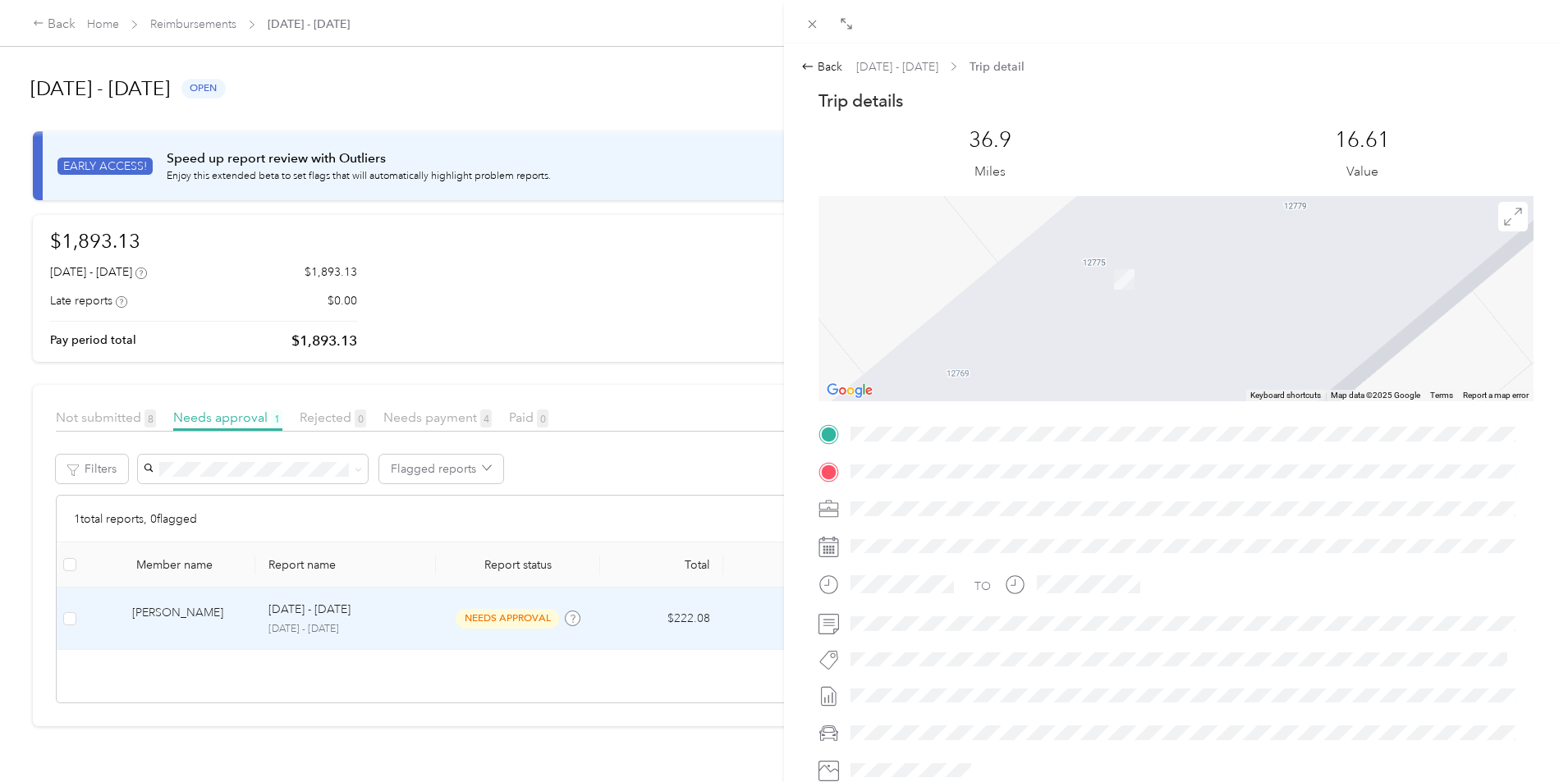
drag, startPoint x: 1106, startPoint y: 288, endPoint x: 1160, endPoint y: 355, distance: 86.1
click at [1160, 355] on div at bounding box center [1175, 298] width 715 height 205
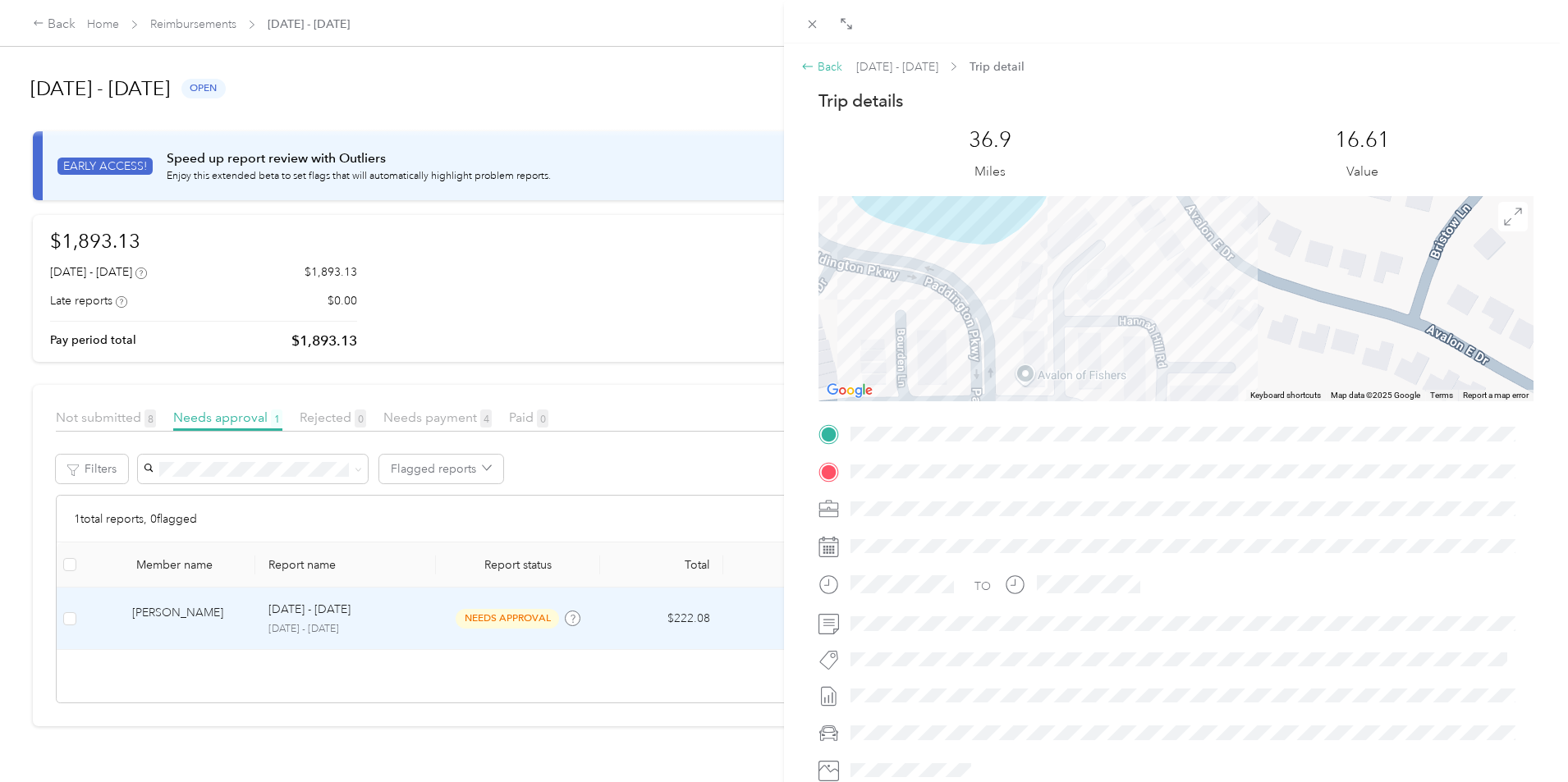
click at [813, 69] on icon at bounding box center [808, 66] width 13 height 13
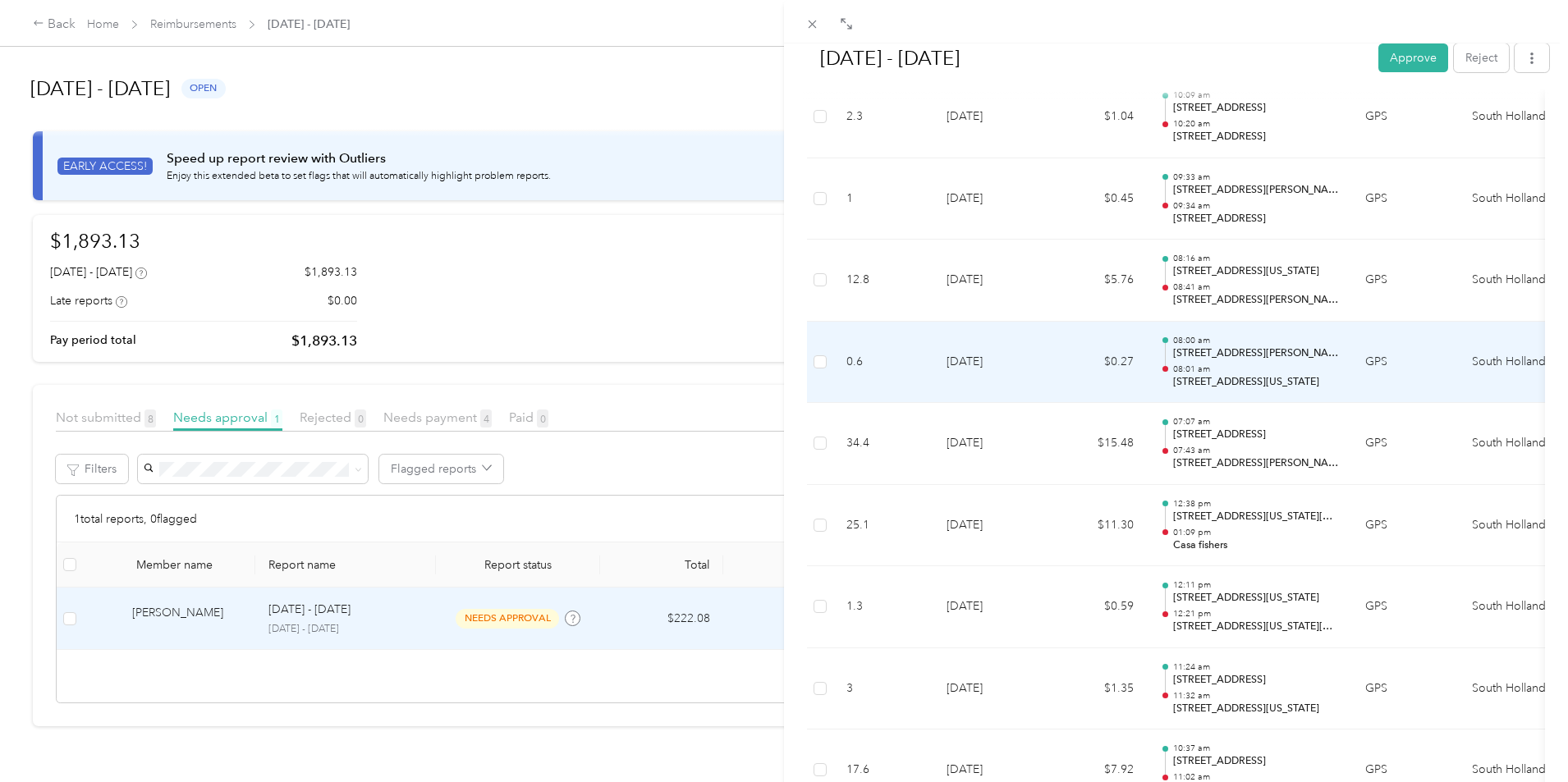
scroll to position [753, 0]
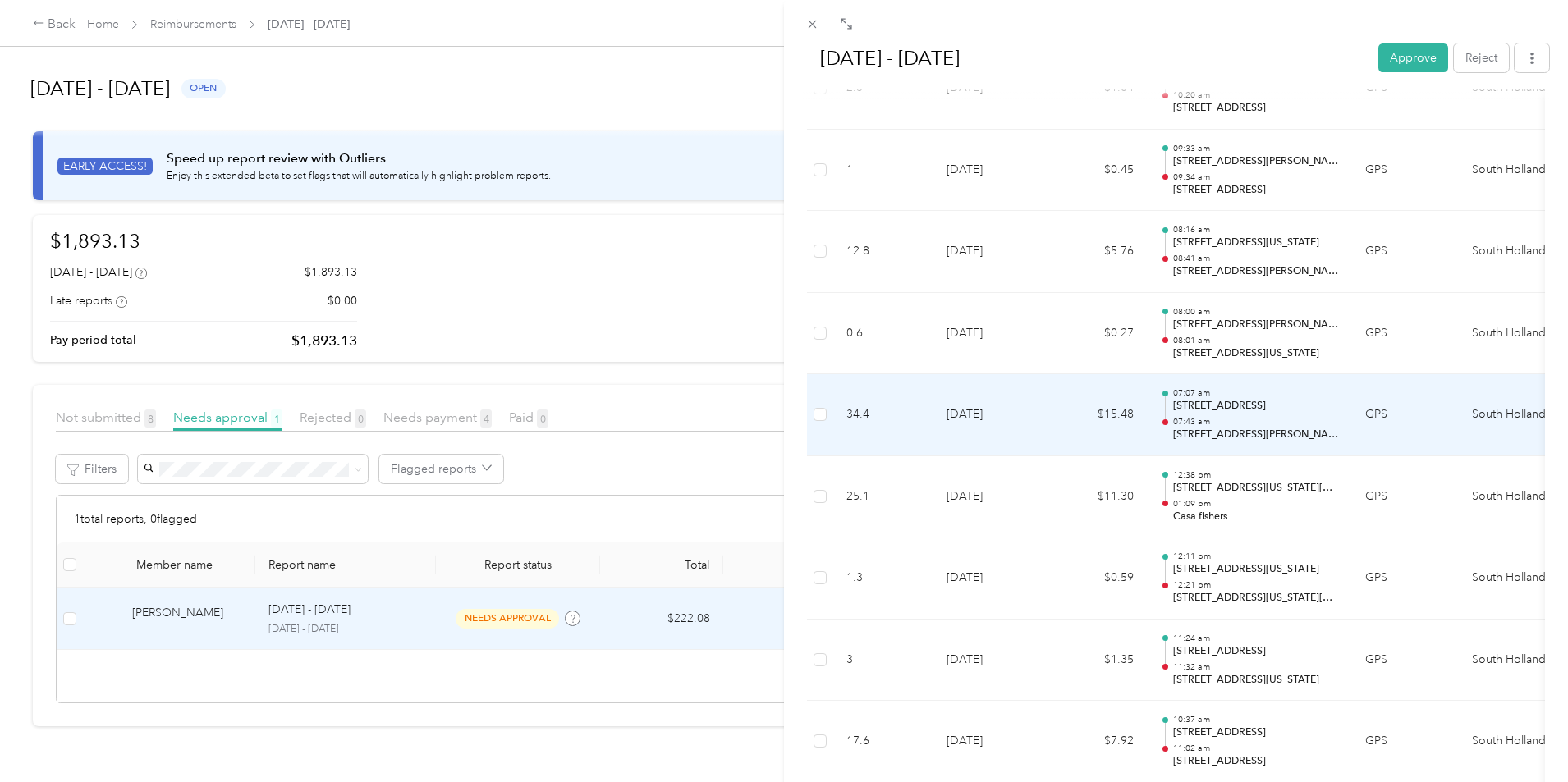
click at [1035, 424] on td "[DATE]" at bounding box center [990, 415] width 115 height 82
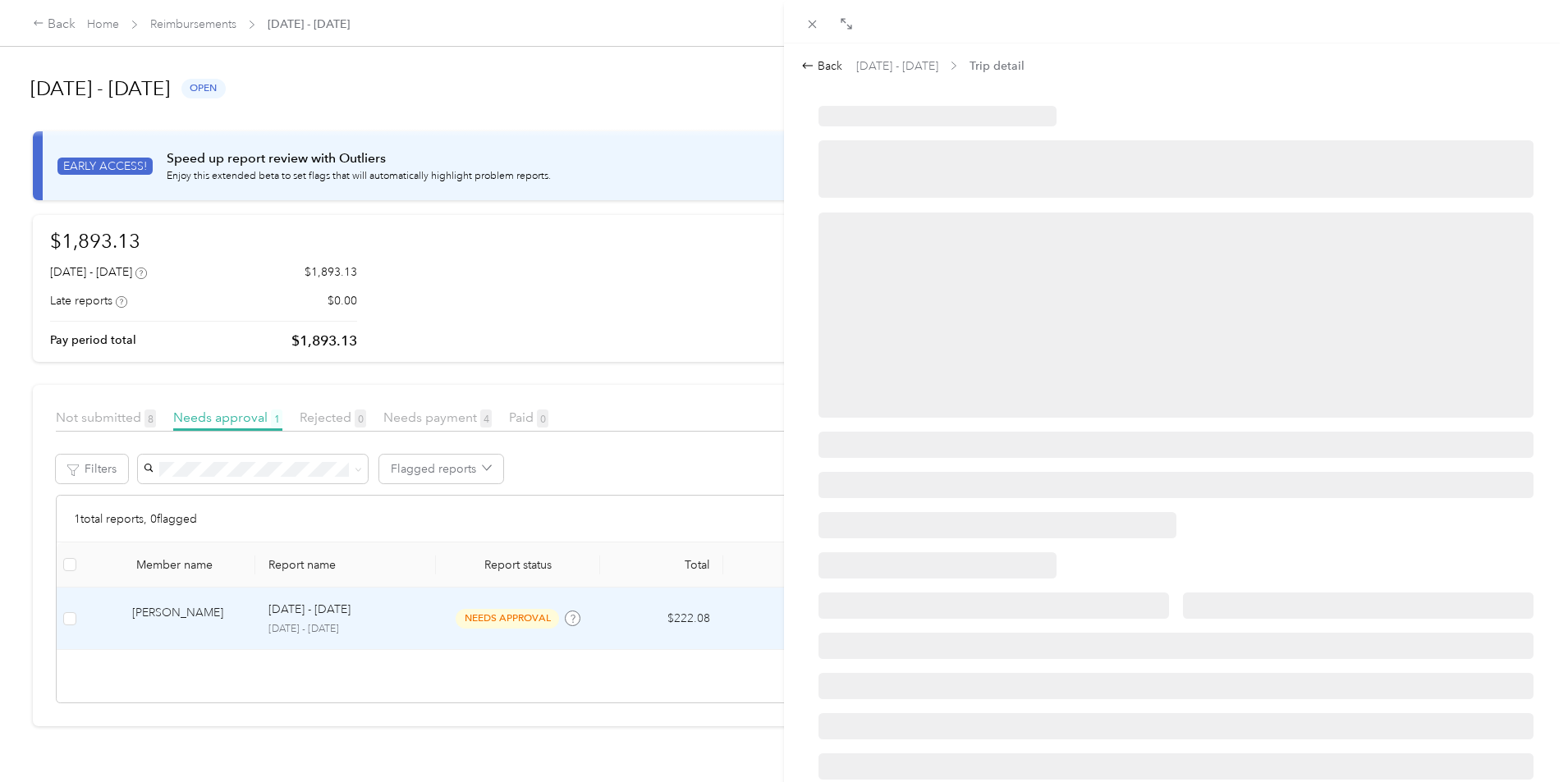
scroll to position [0, 0]
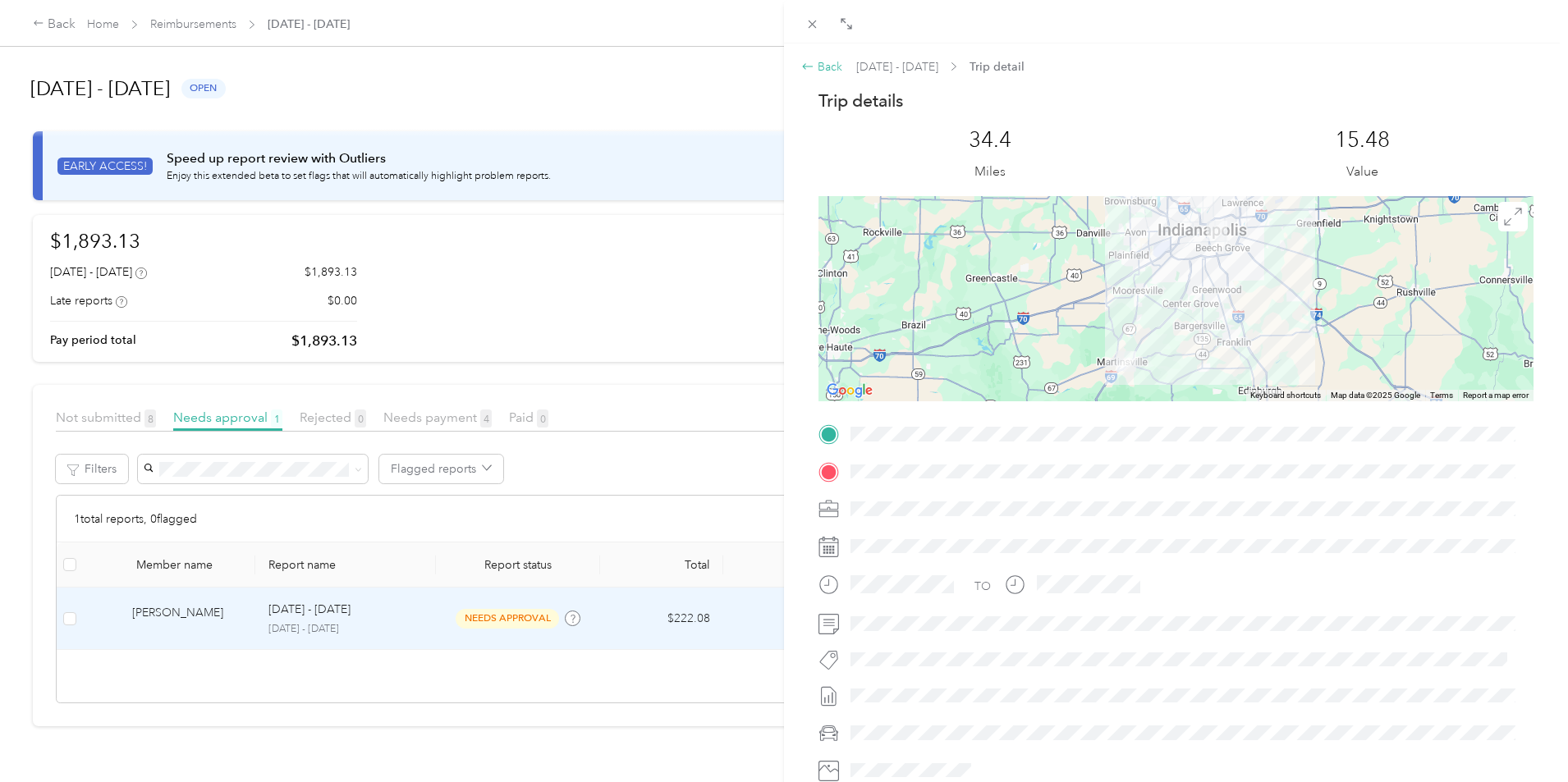
click at [831, 65] on div "Back" at bounding box center [822, 67] width 41 height 17
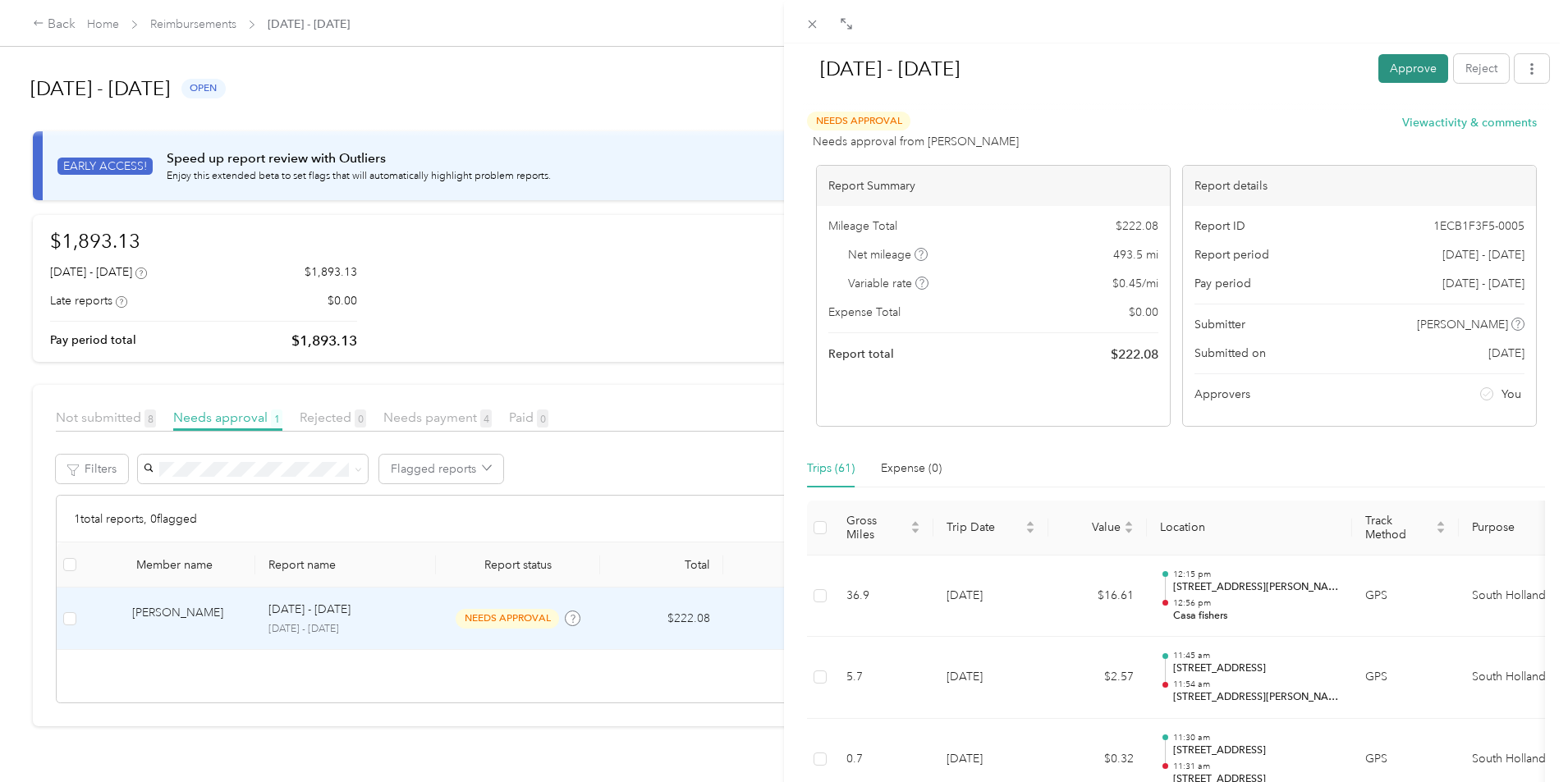
click at [1378, 73] on button "Approve" at bounding box center [1413, 69] width 69 height 29
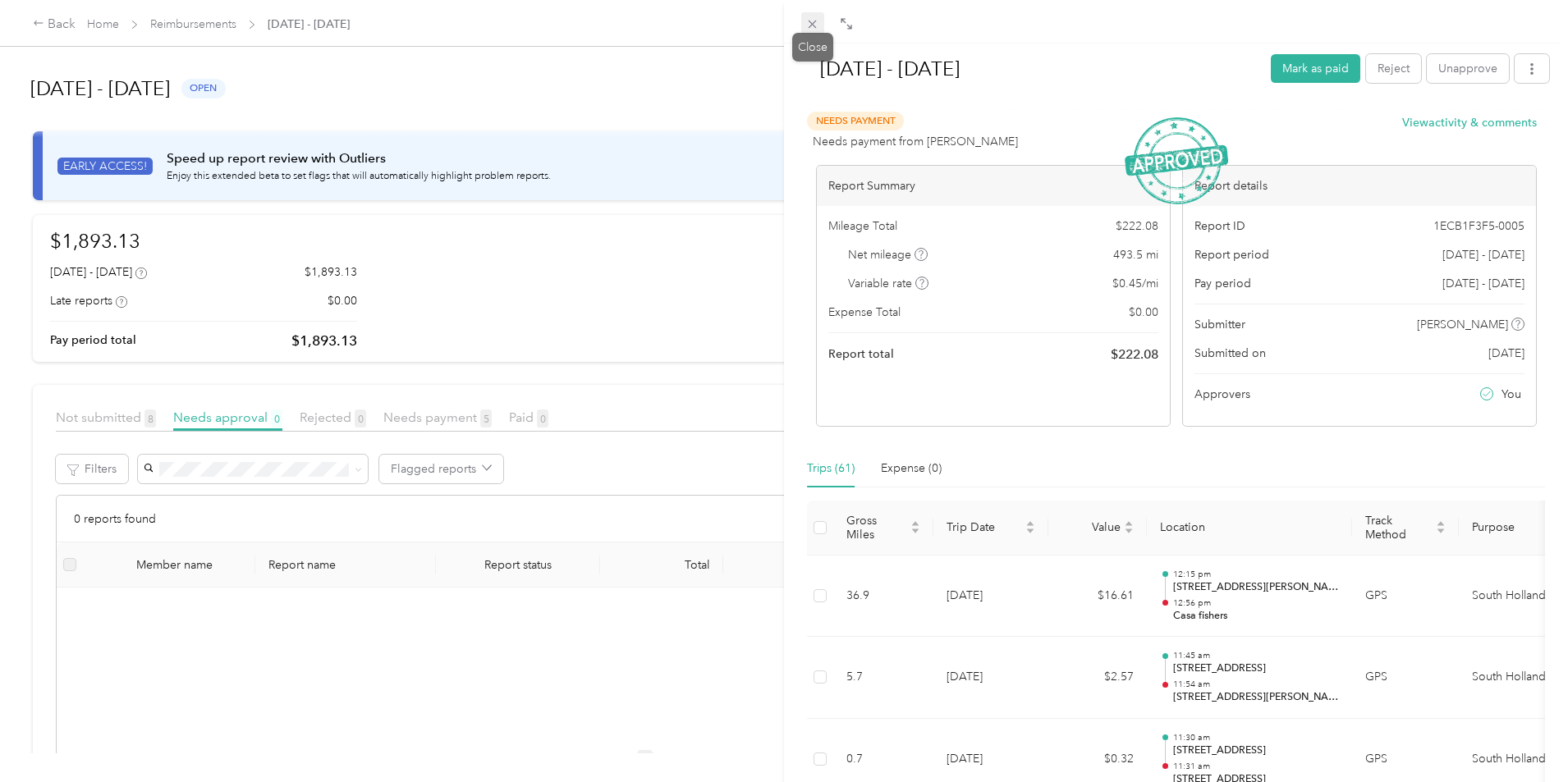
click at [808, 26] on icon at bounding box center [812, 24] width 14 height 14
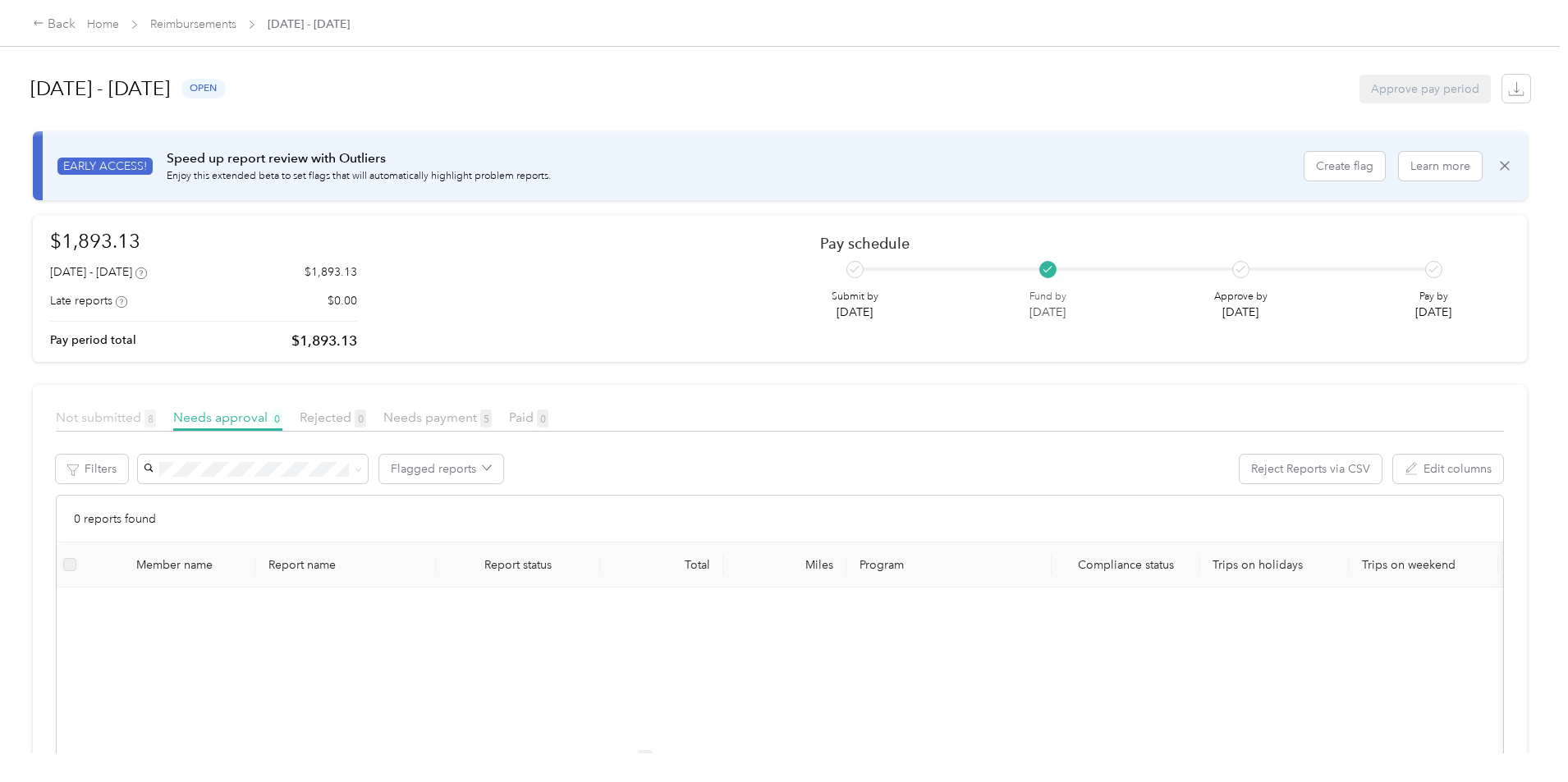
click at [156, 422] on span "Not submitted 8" at bounding box center [106, 417] width 100 height 16
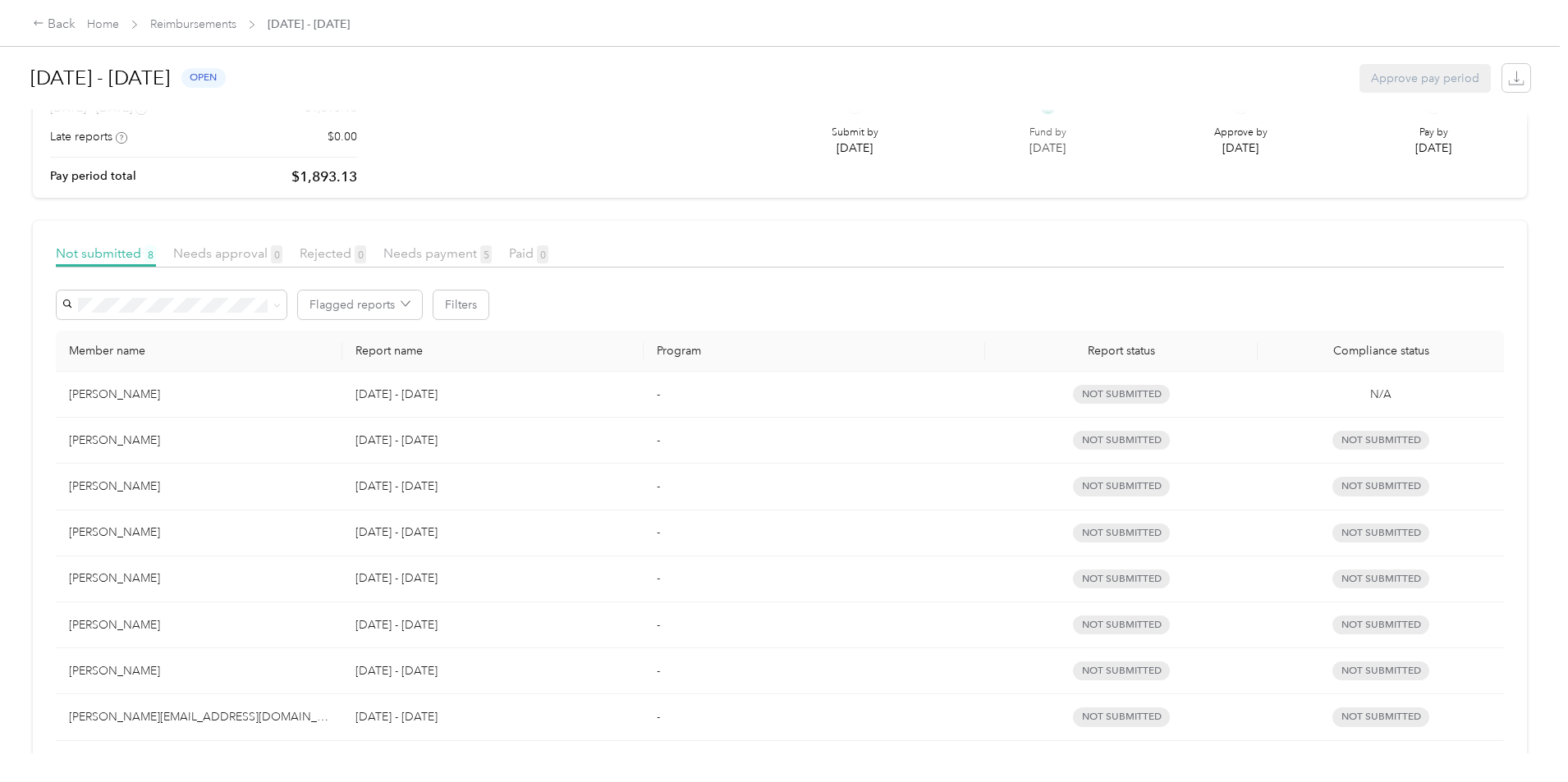
scroll to position [240, 0]
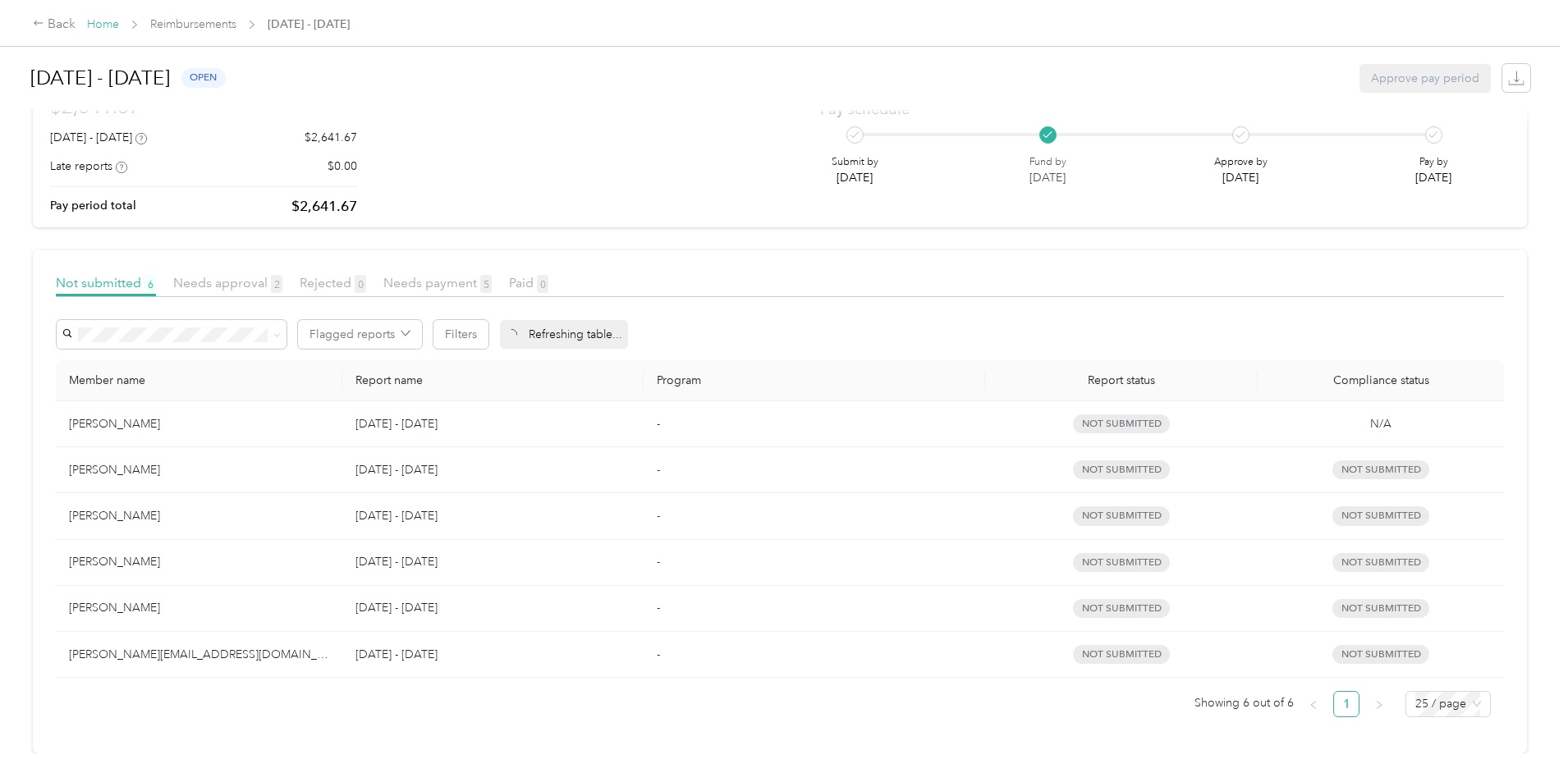
scroll to position [147, 0]
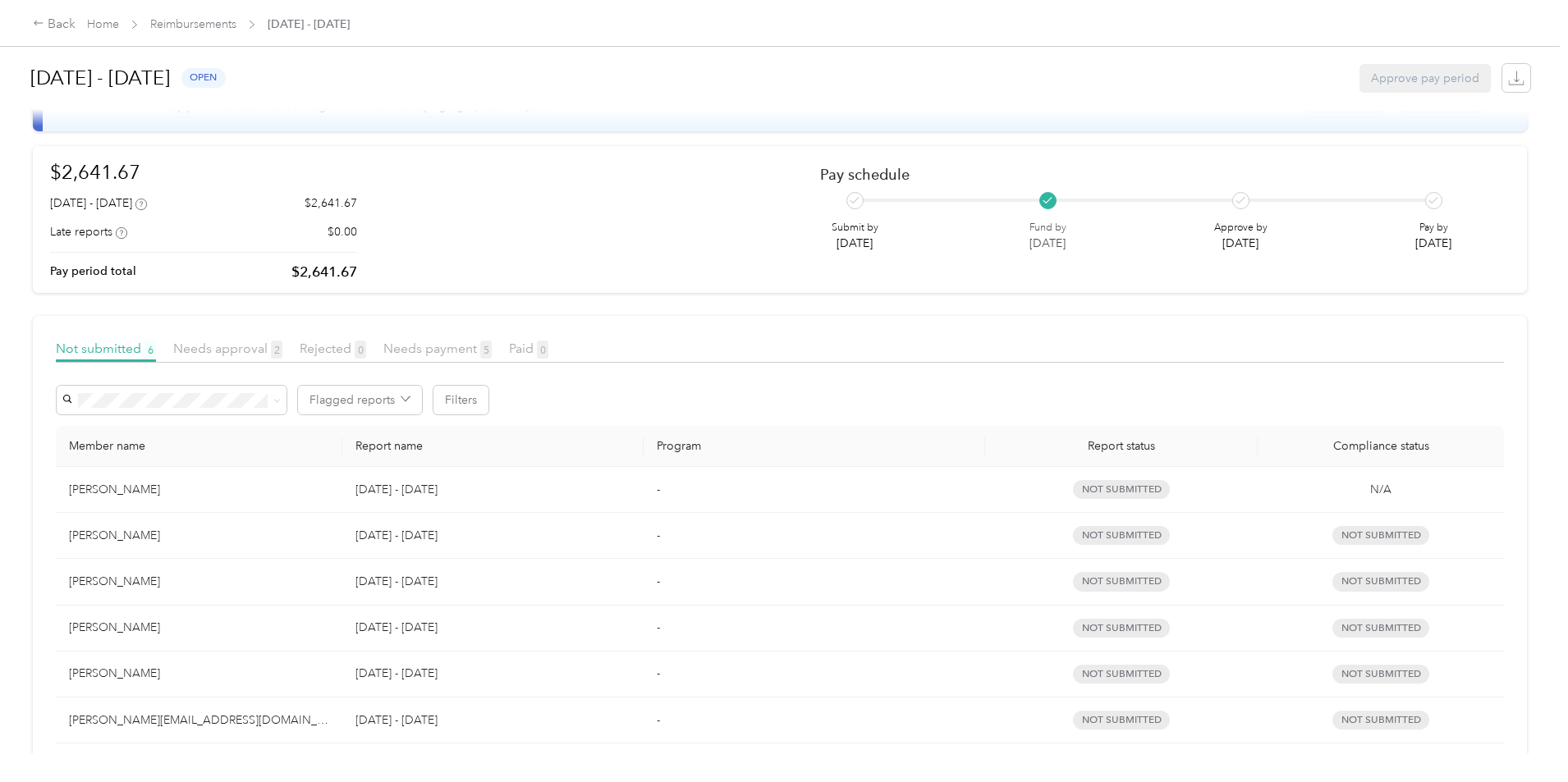
scroll to position [147, 0]
